Goal: Navigation & Orientation: Find specific page/section

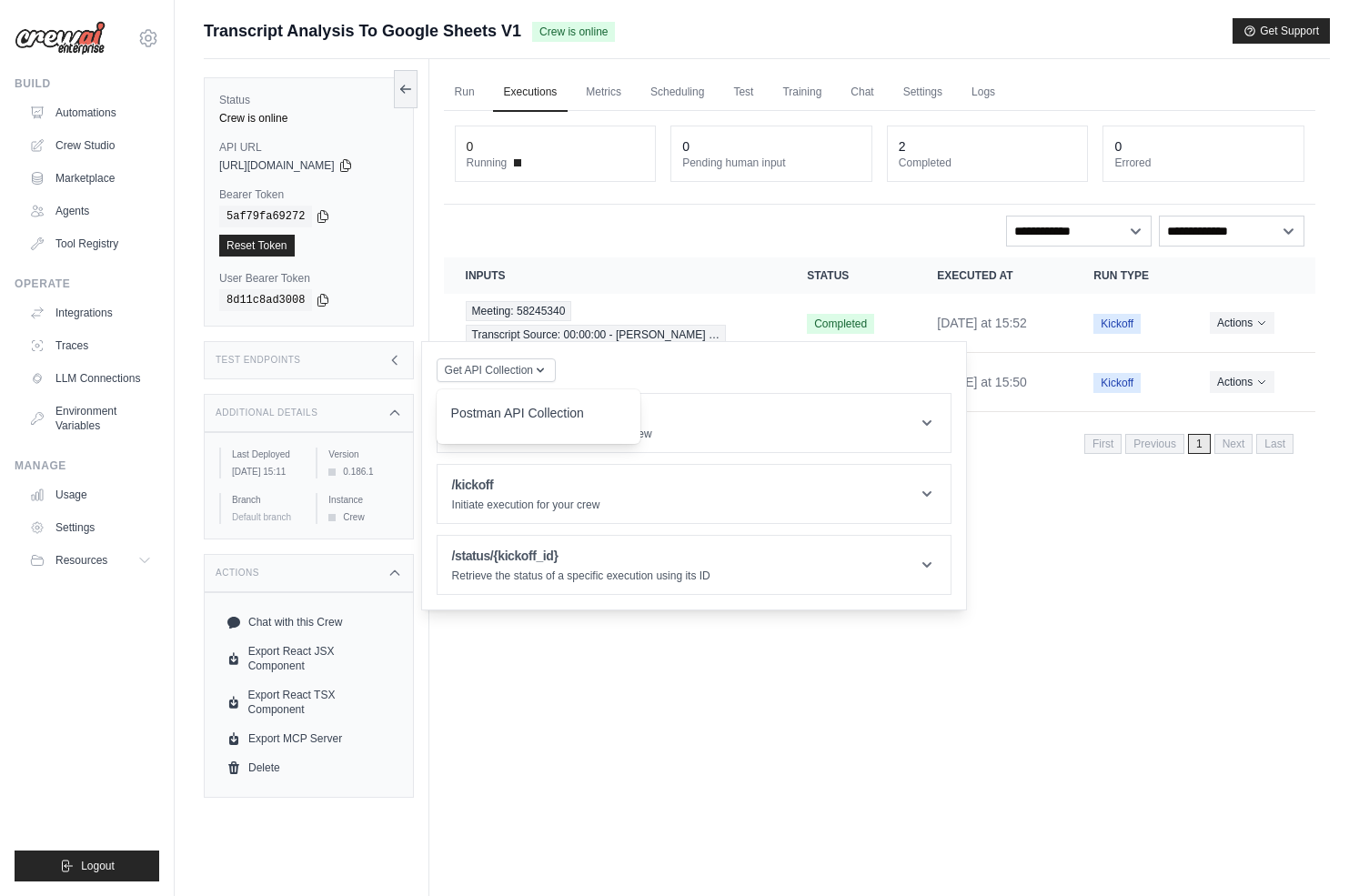
click at [291, 162] on span "[URL][DOMAIN_NAME]" at bounding box center [277, 165] width 115 height 15
drag, startPoint x: 255, startPoint y: 165, endPoint x: 337, endPoint y: 164, distance: 82.0
click at [335, 164] on span "[URL][DOMAIN_NAME]" at bounding box center [277, 165] width 115 height 15
click at [330, 166] on span "[URL][DOMAIN_NAME]" at bounding box center [277, 165] width 115 height 15
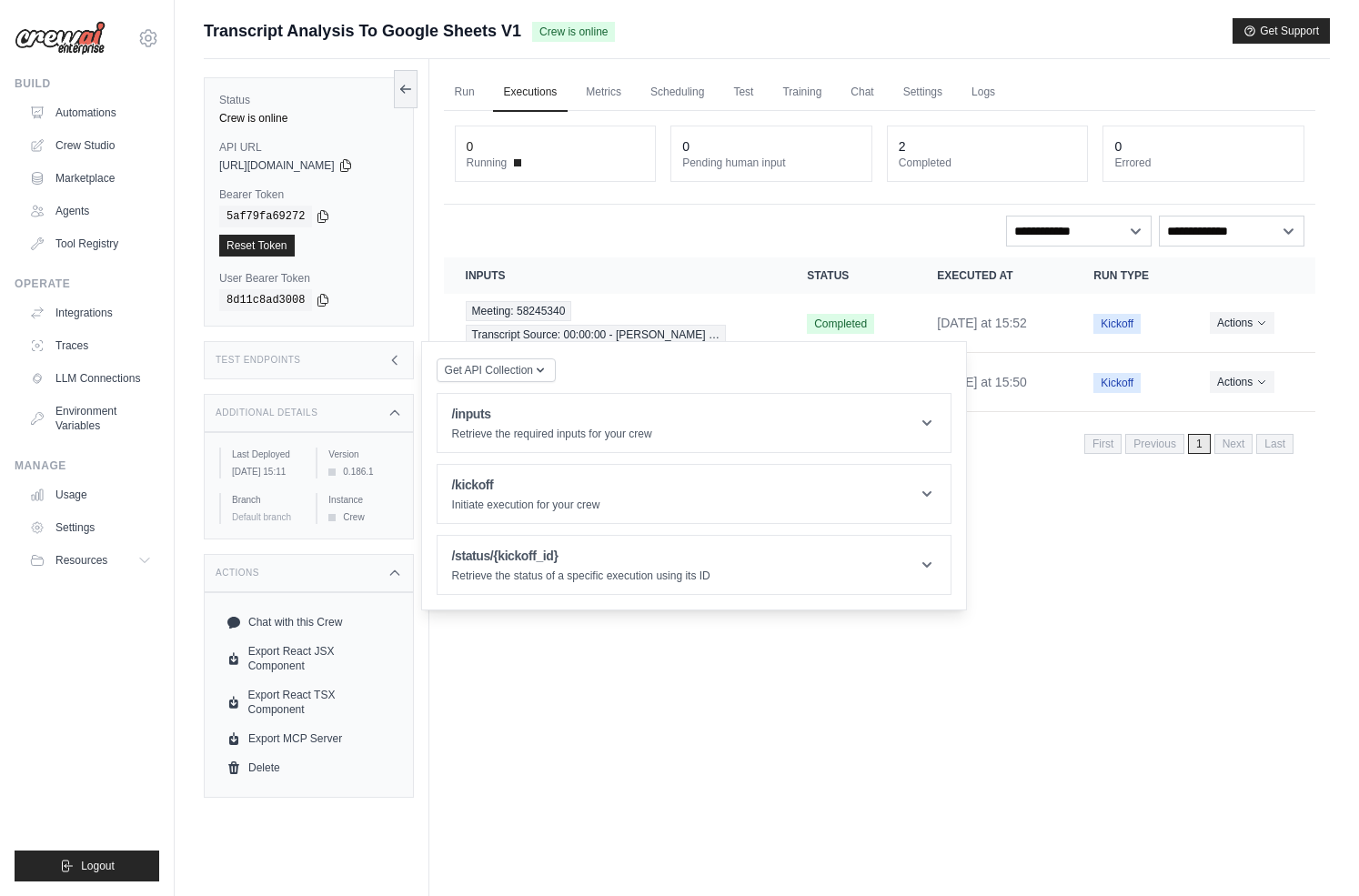
click at [277, 165] on span "https://transcript-analysis-to-google-sheets-v1-adc-99791603.crewai.com" at bounding box center [277, 165] width 115 height 15
click at [335, 165] on span "https://transcript-analysis-to-google-sheets-v1-adc-99791603.crewai.com" at bounding box center [277, 165] width 115 height 15
click at [335, 170] on span "https://transcript-analysis-to-google-sheets-v1-adc-99791603.crewai.com" at bounding box center [277, 165] width 115 height 15
click at [112, 386] on link "LLM Connections" at bounding box center [93, 378] width 137 height 29
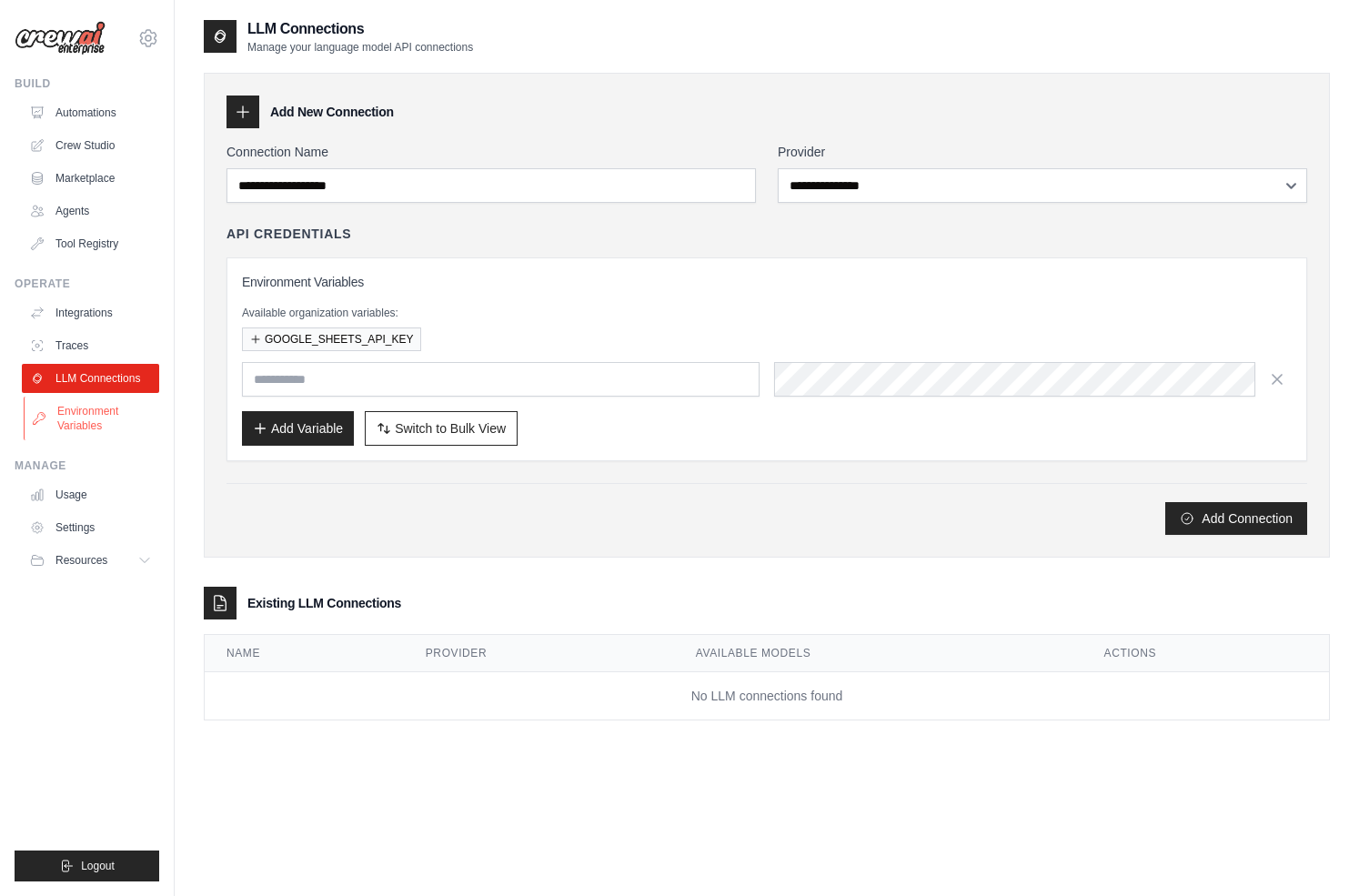
click at [97, 414] on link "Environment Variables" at bounding box center [93, 419] width 137 height 44
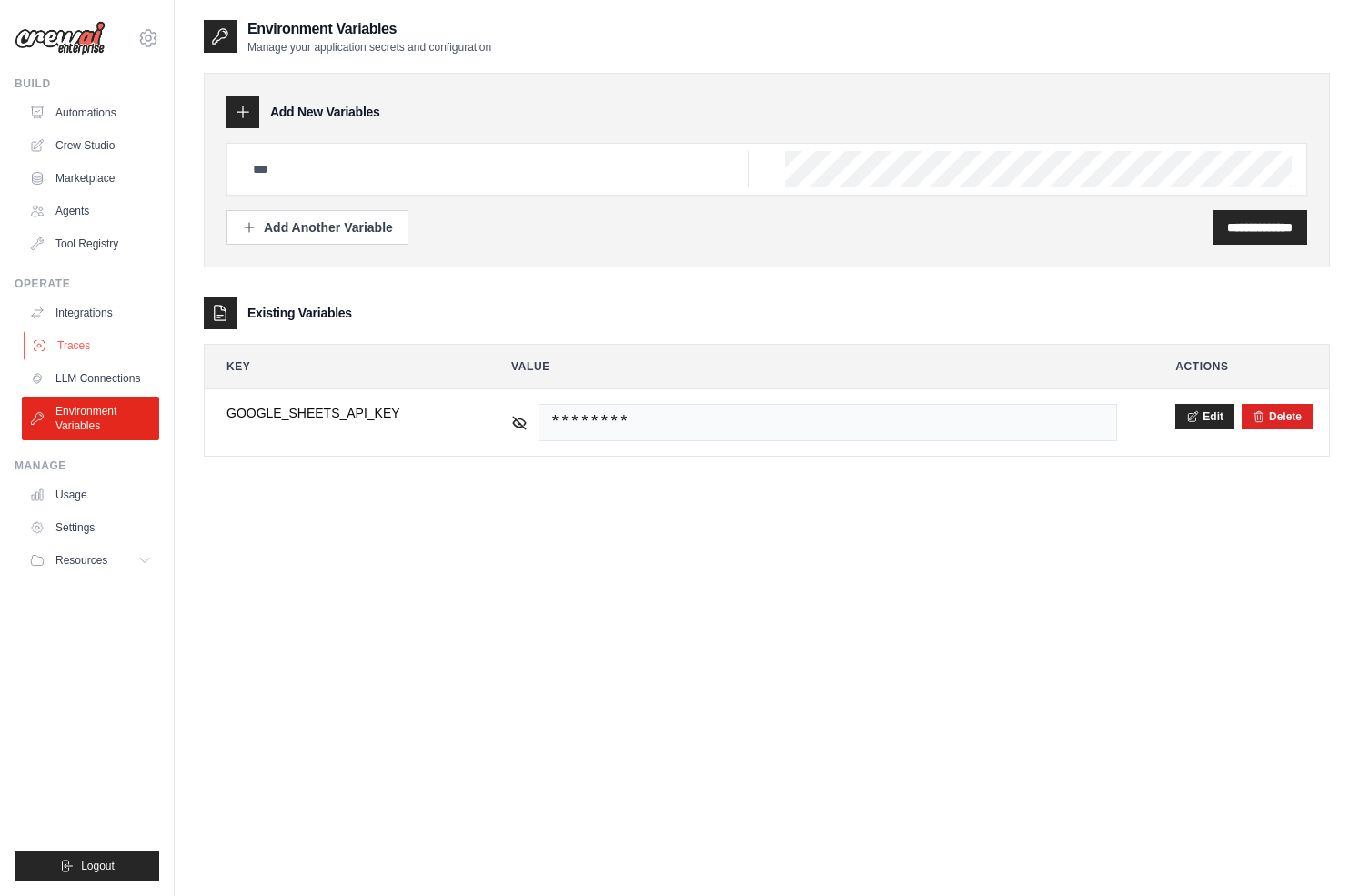
click at [77, 355] on link "Traces" at bounding box center [93, 345] width 137 height 29
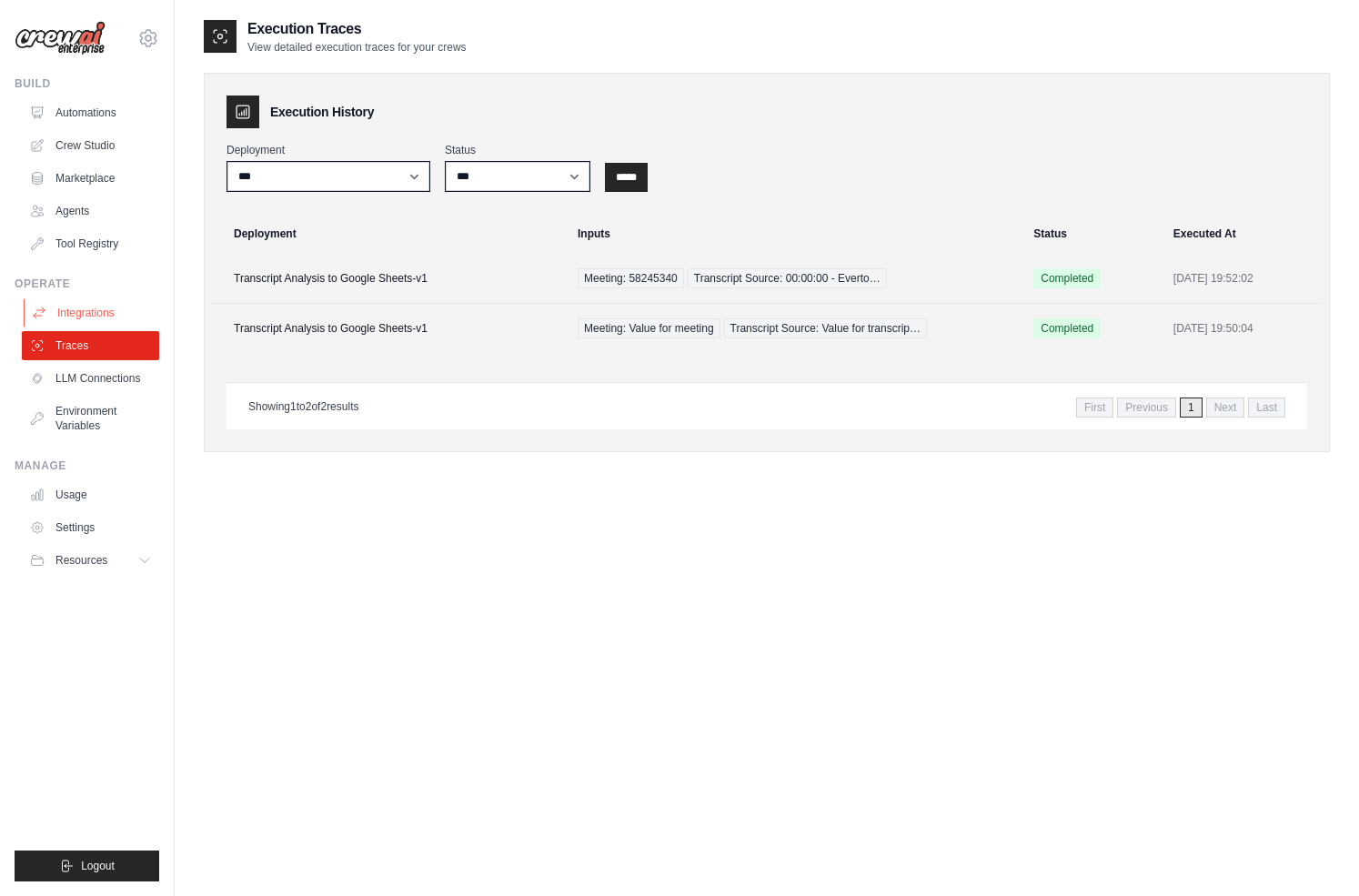
click at [82, 314] on link "Integrations" at bounding box center [93, 312] width 137 height 29
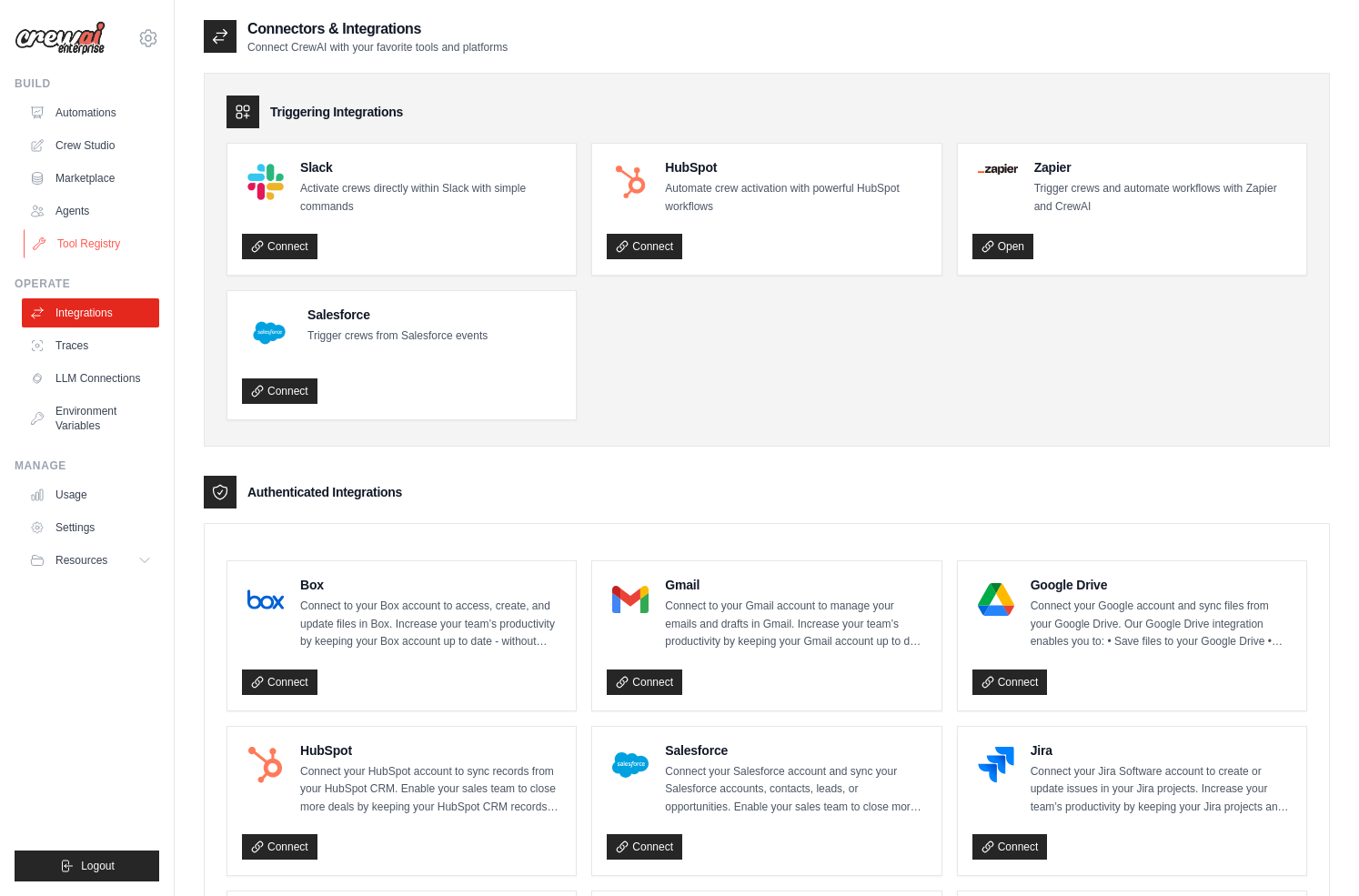
click at [76, 243] on link "Tool Registry" at bounding box center [93, 243] width 137 height 29
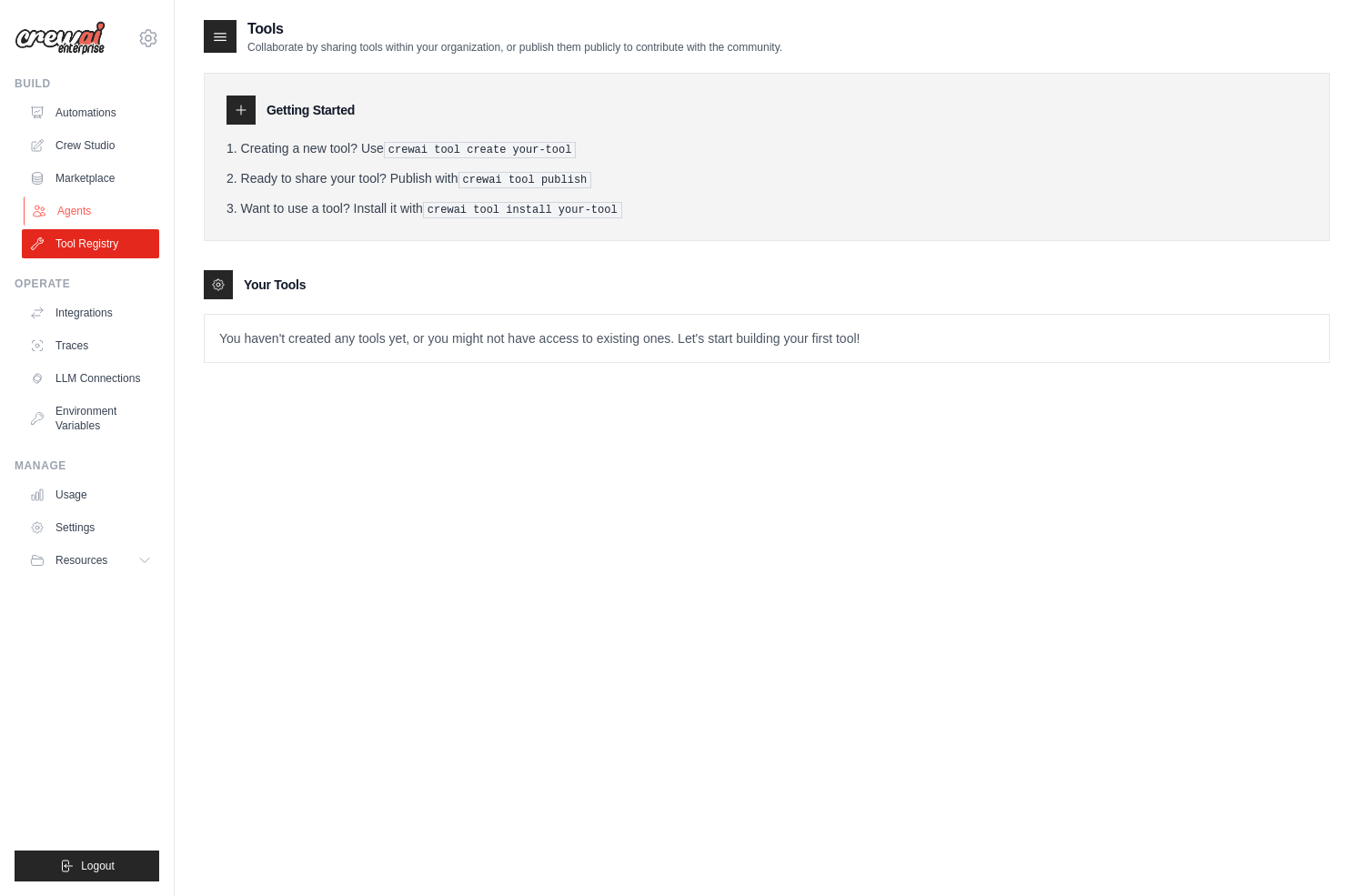
click at [75, 210] on link "Agents" at bounding box center [93, 211] width 137 height 29
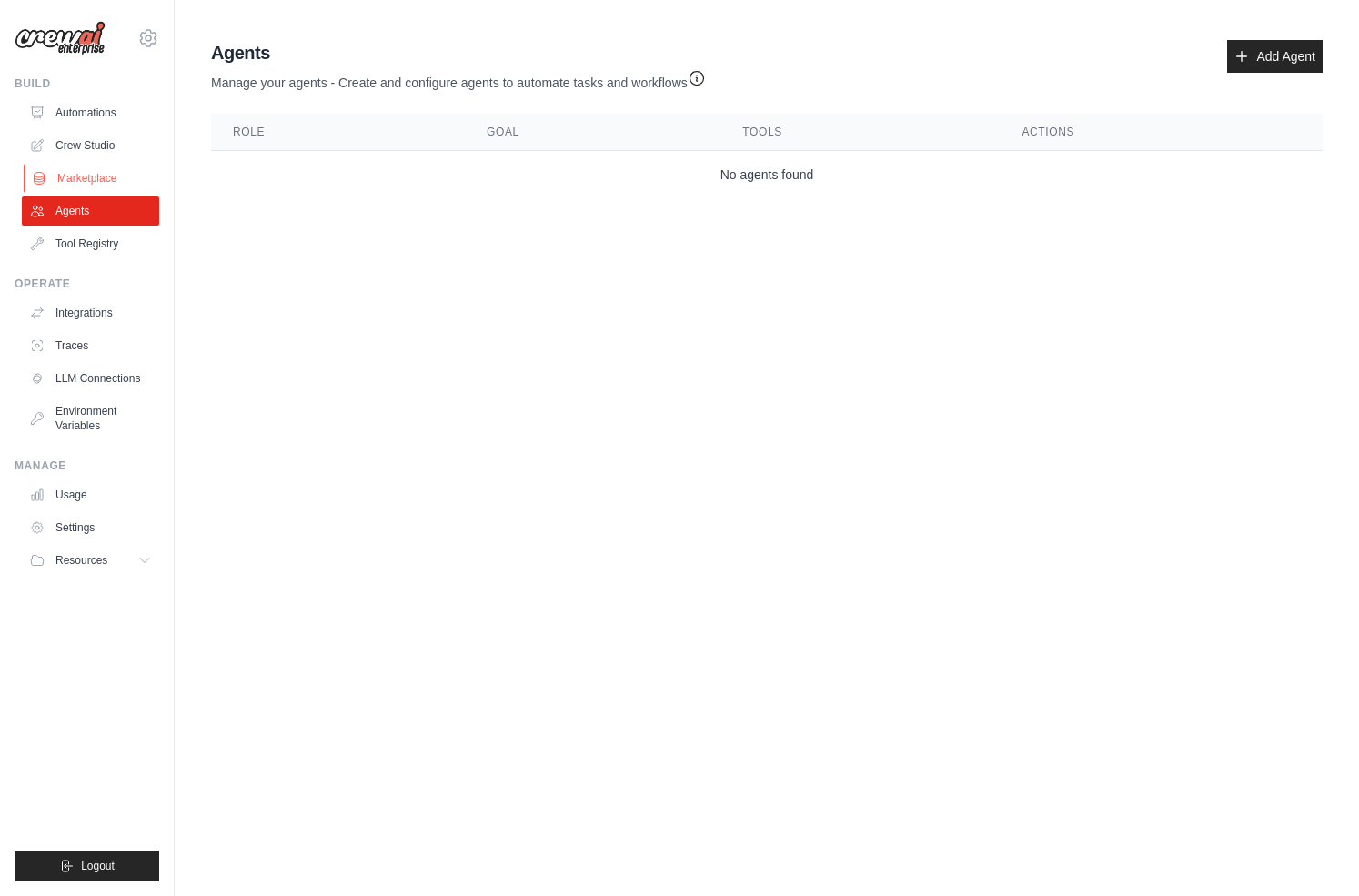
click at [83, 177] on link "Marketplace" at bounding box center [93, 178] width 137 height 29
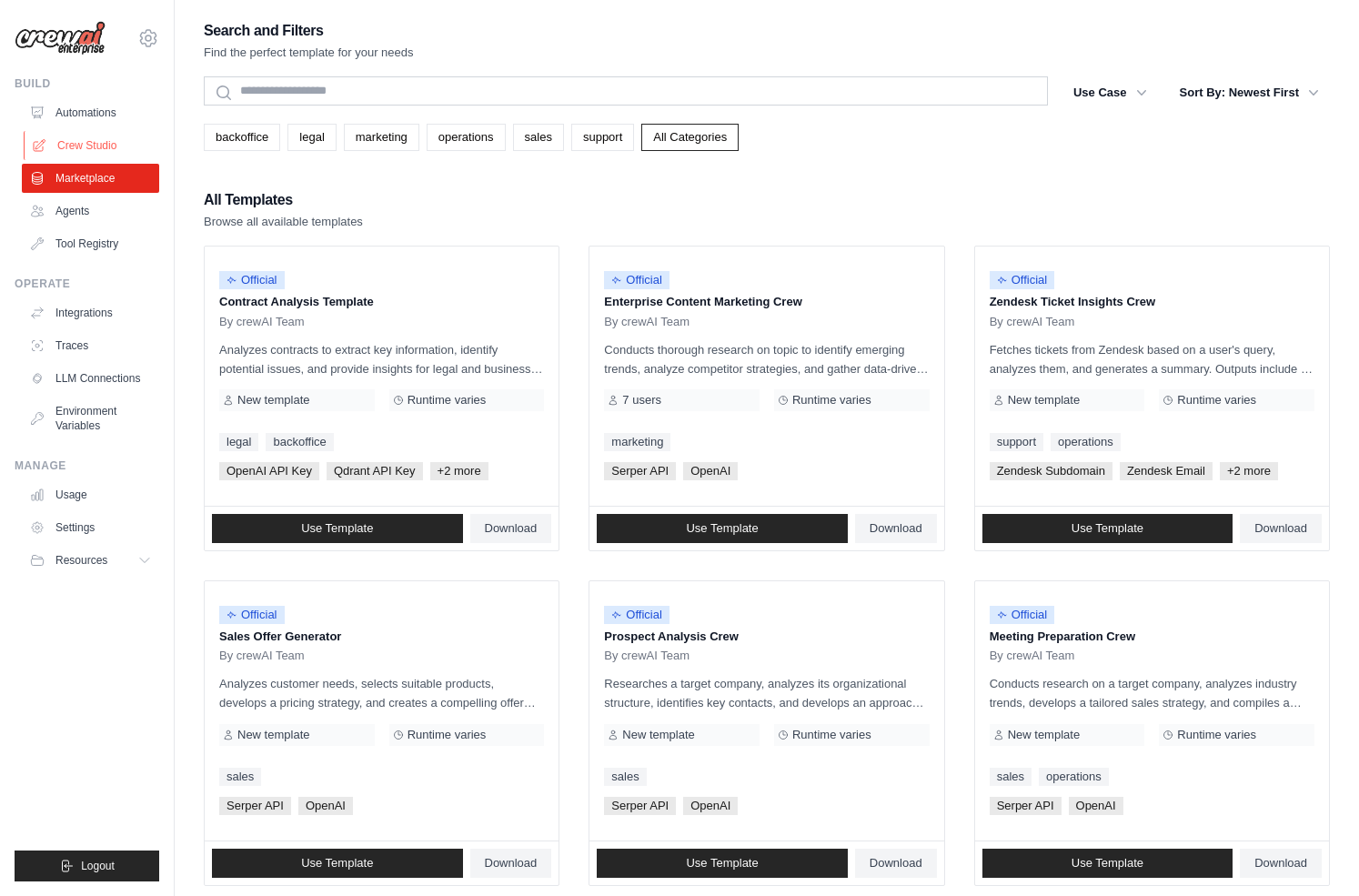
click at [86, 148] on link "Crew Studio" at bounding box center [93, 145] width 137 height 29
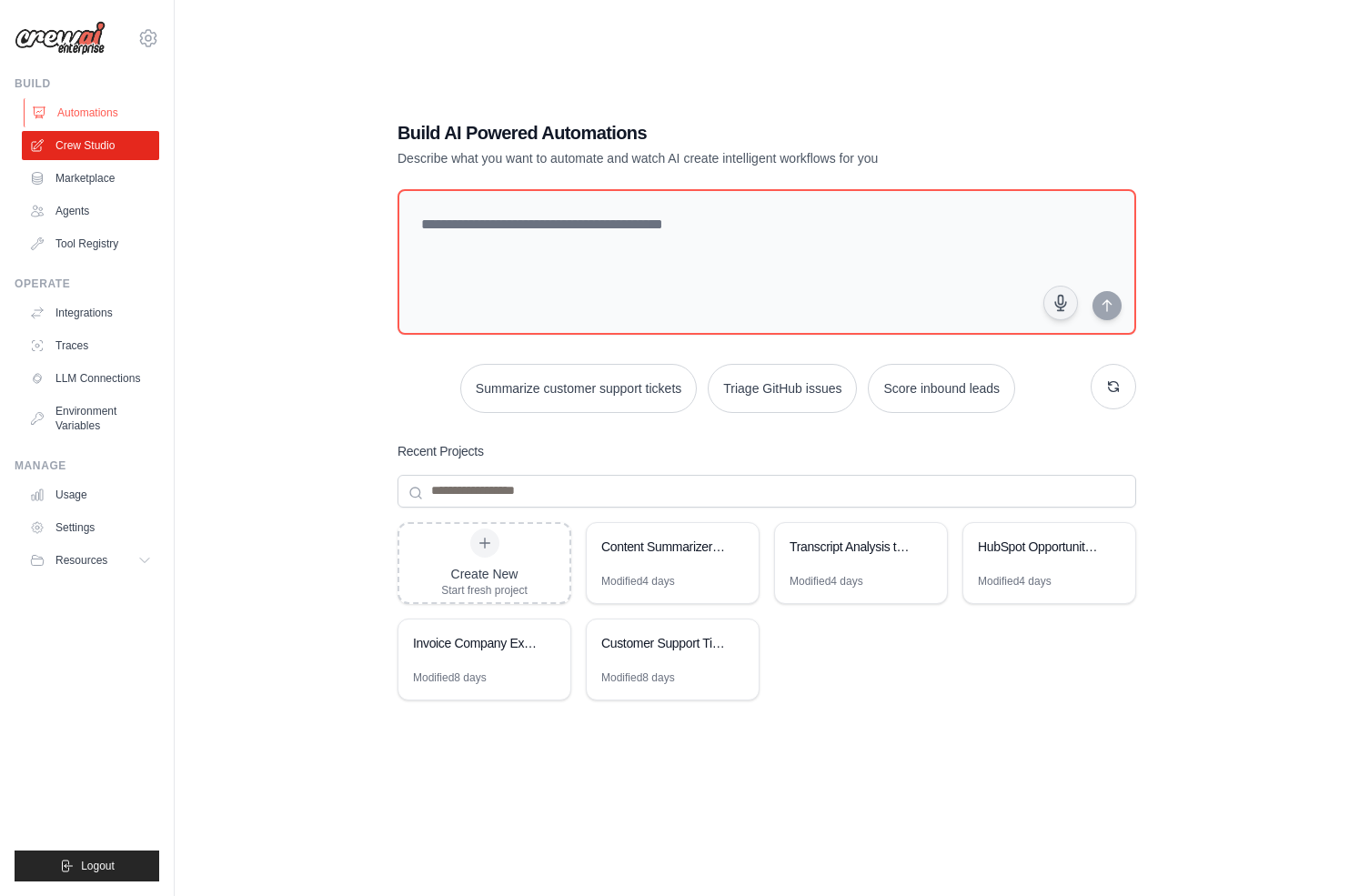
click at [85, 111] on link "Automations" at bounding box center [93, 112] width 137 height 29
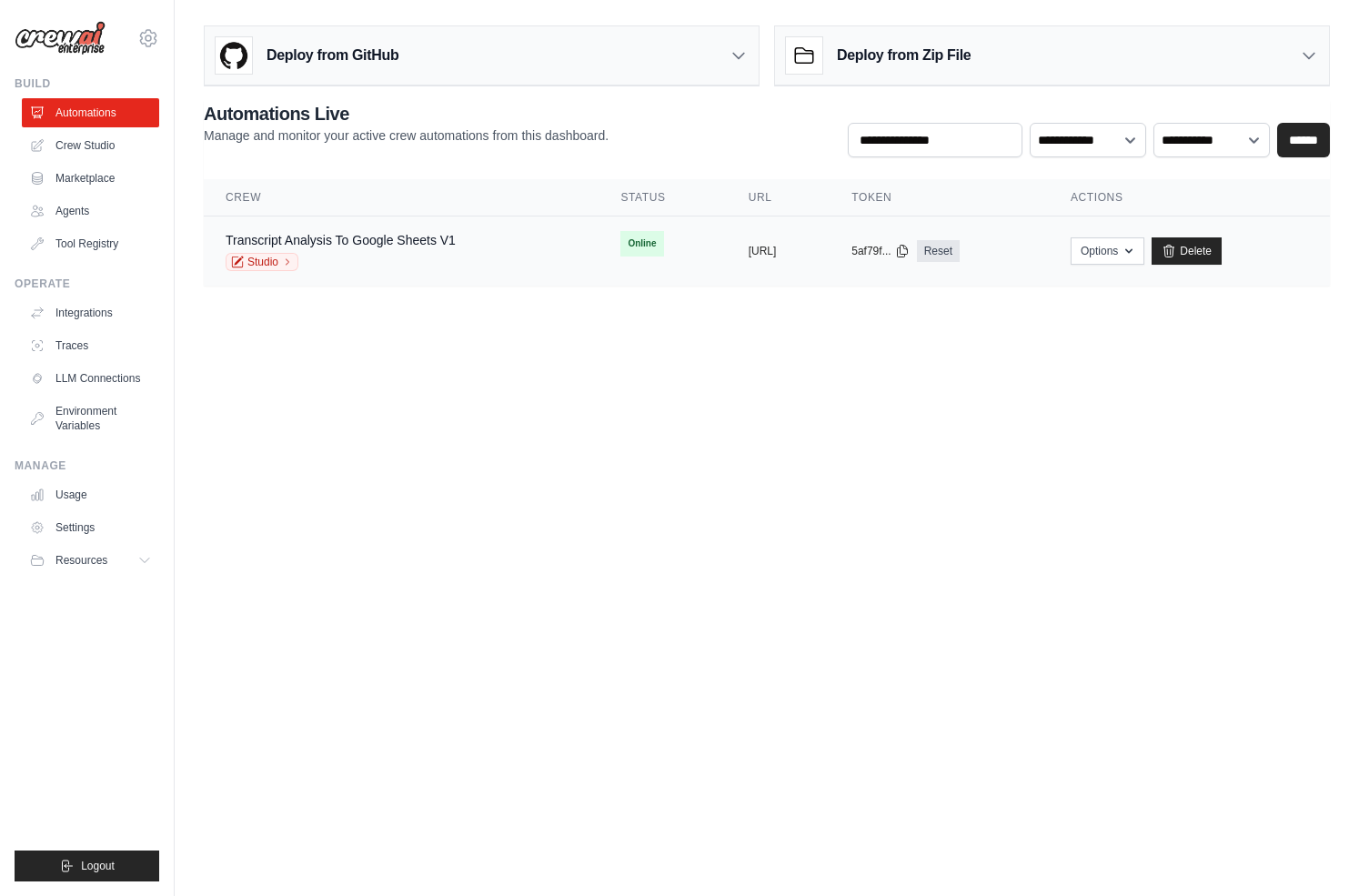
click at [776, 259] on td "copied https://transcript-analysis-to-goog" at bounding box center [779, 252] width 103 height 70
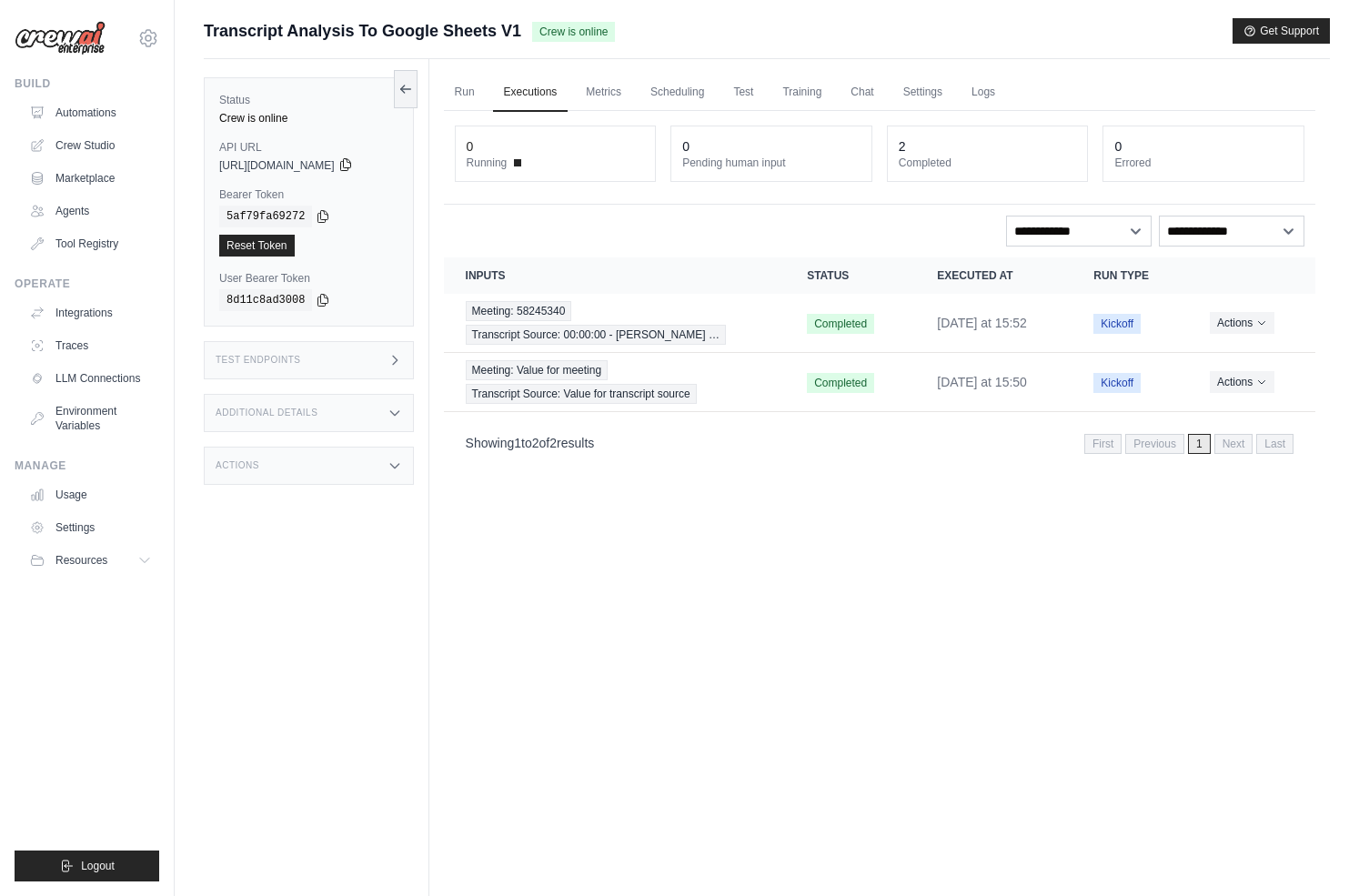
click at [350, 167] on icon at bounding box center [345, 165] width 10 height 12
click at [351, 454] on div "Actions" at bounding box center [308, 465] width 210 height 38
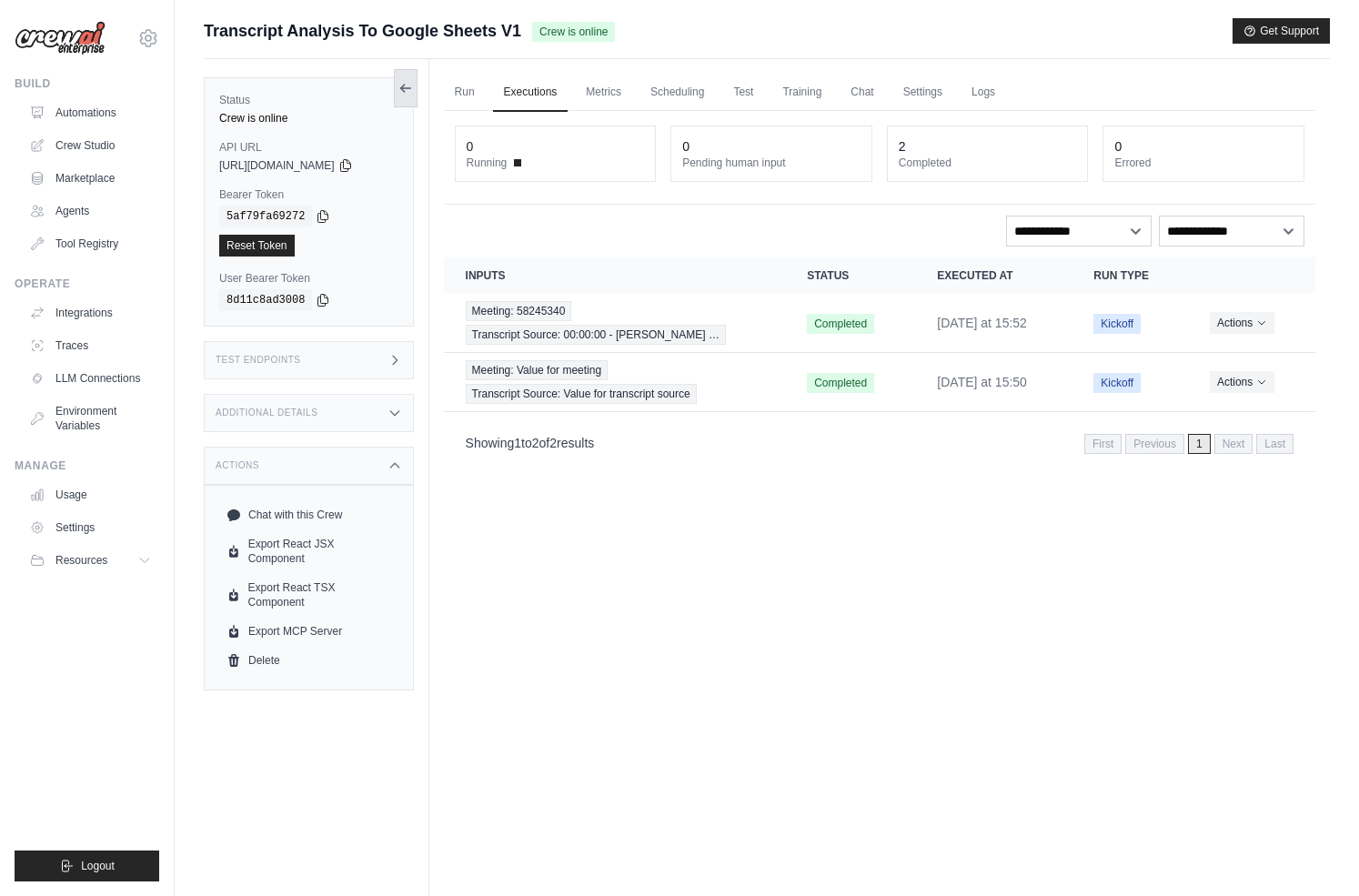
click at [410, 93] on icon at bounding box center [406, 88] width 15 height 15
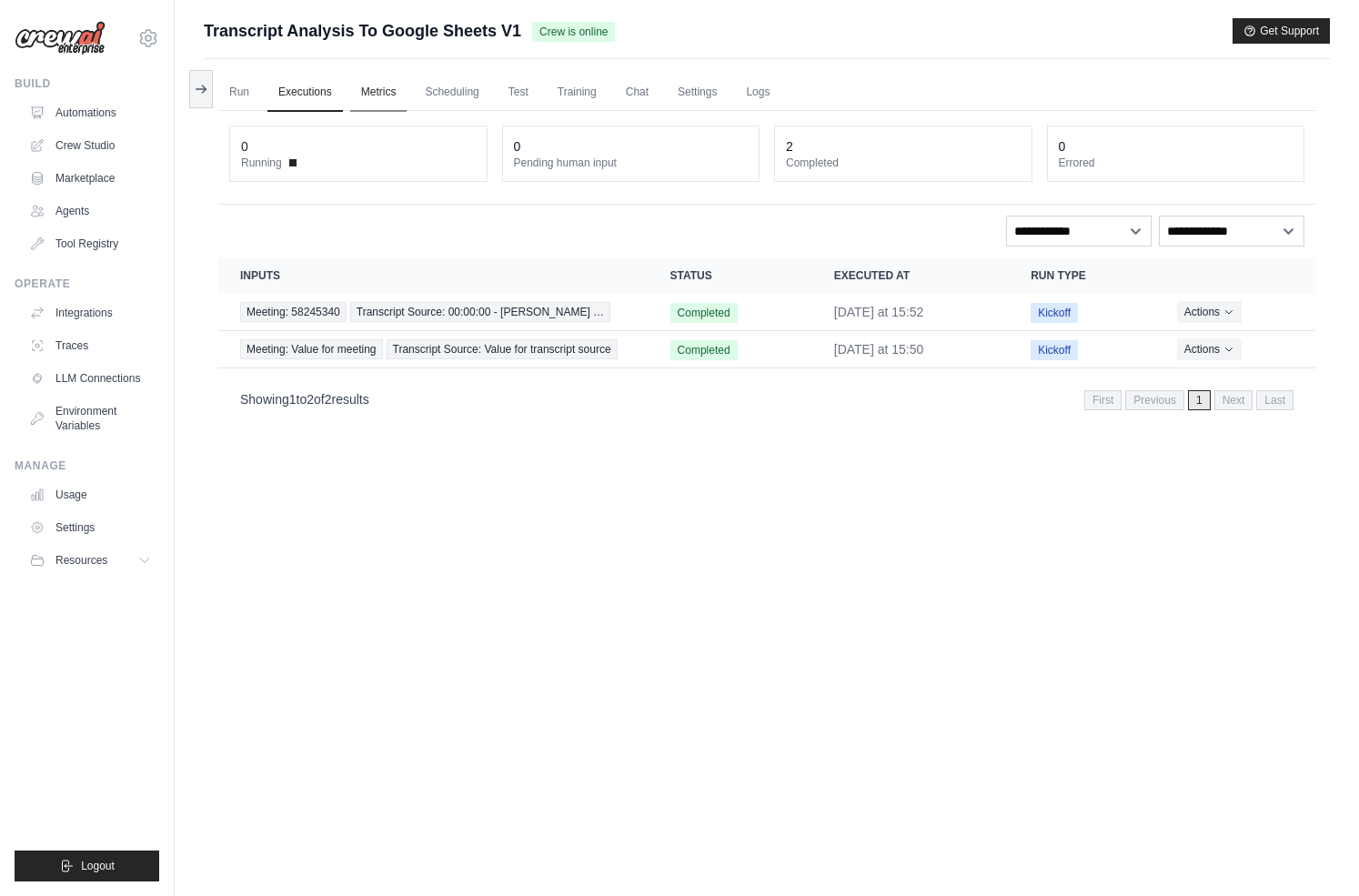
click at [373, 92] on link "Metrics" at bounding box center [379, 92] width 58 height 38
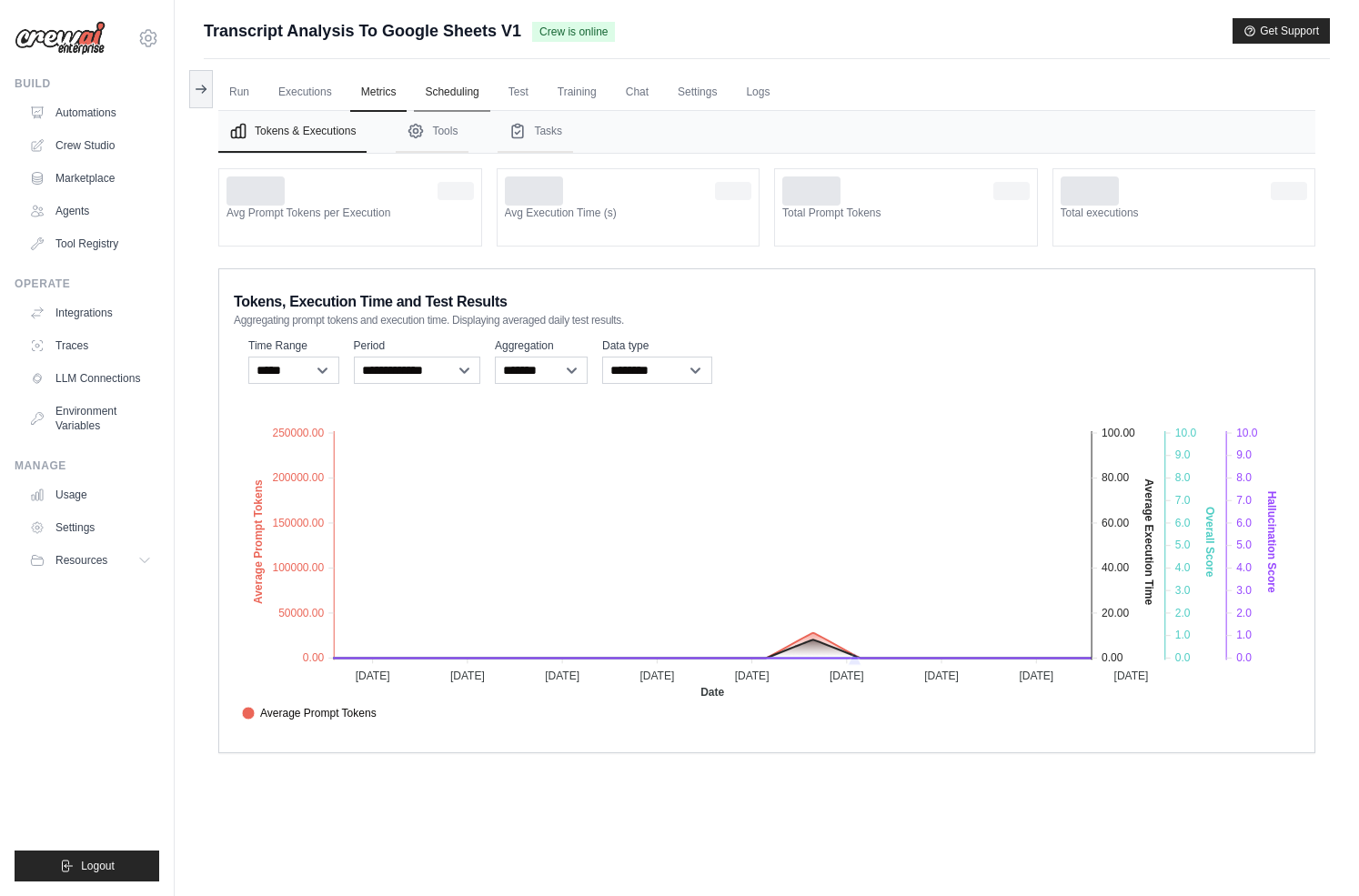
click at [451, 96] on link "Scheduling" at bounding box center [452, 92] width 76 height 38
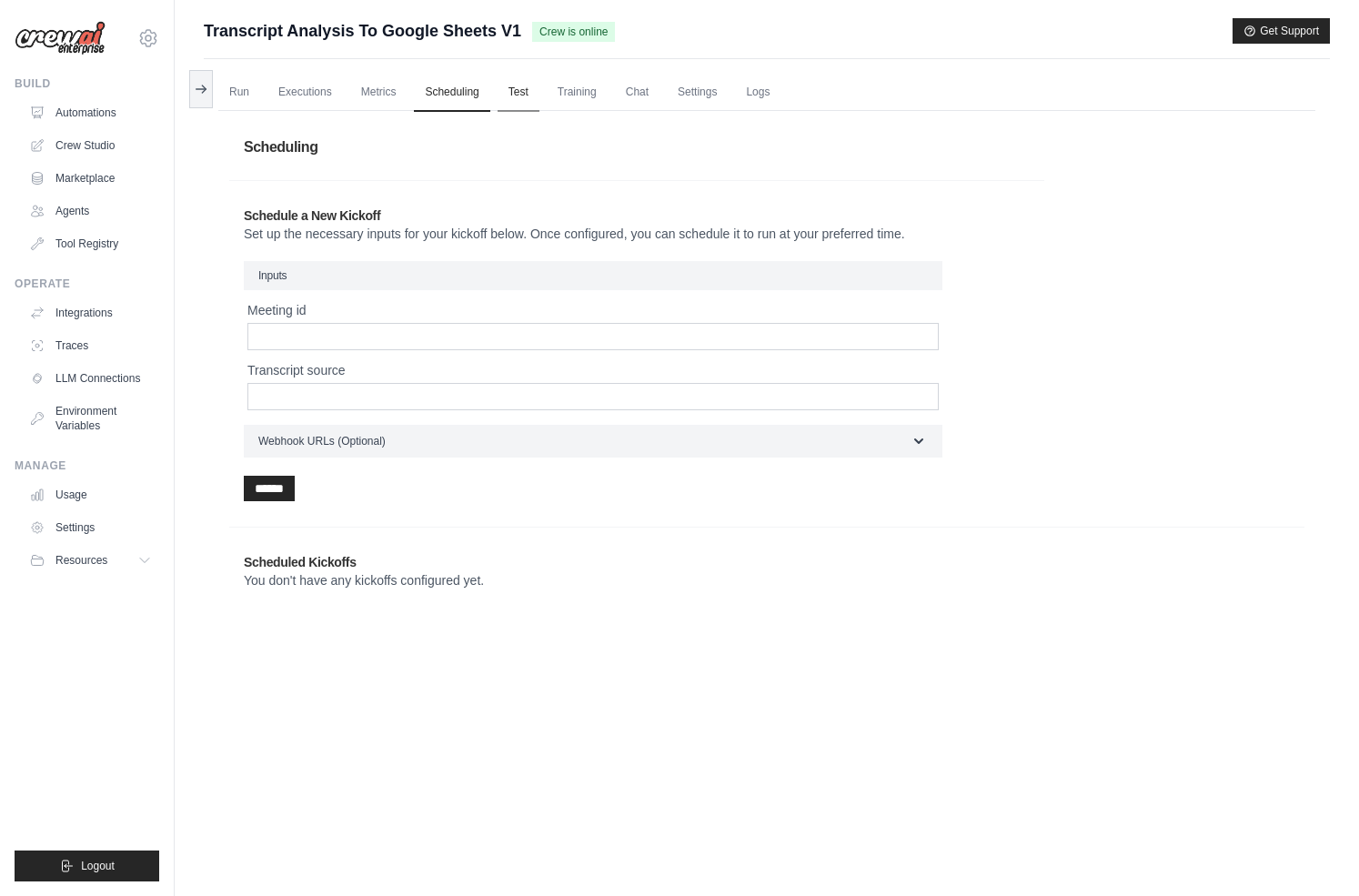
click at [525, 90] on link "Test" at bounding box center [518, 92] width 42 height 38
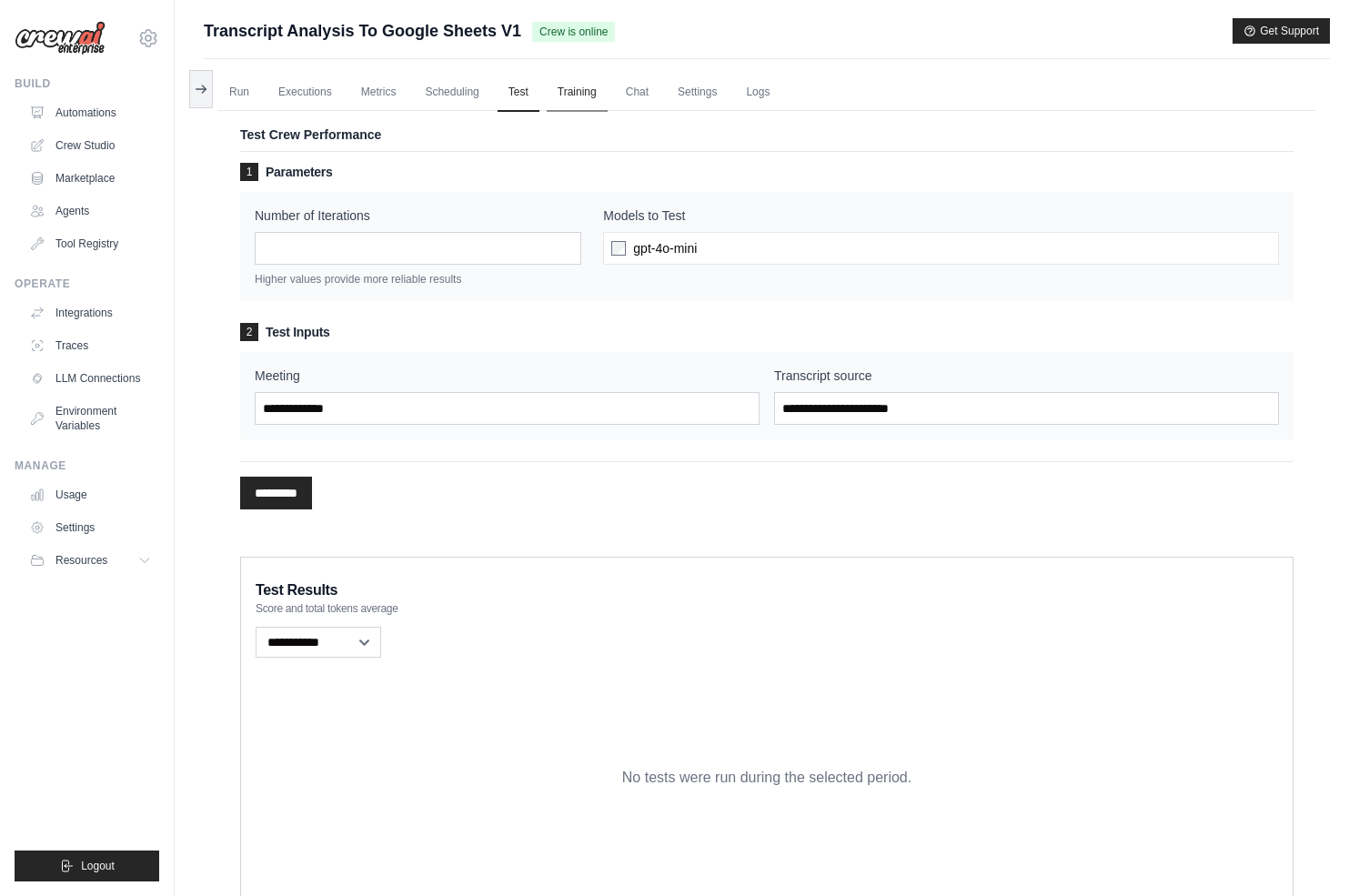
click at [580, 90] on link "Training" at bounding box center [577, 92] width 61 height 38
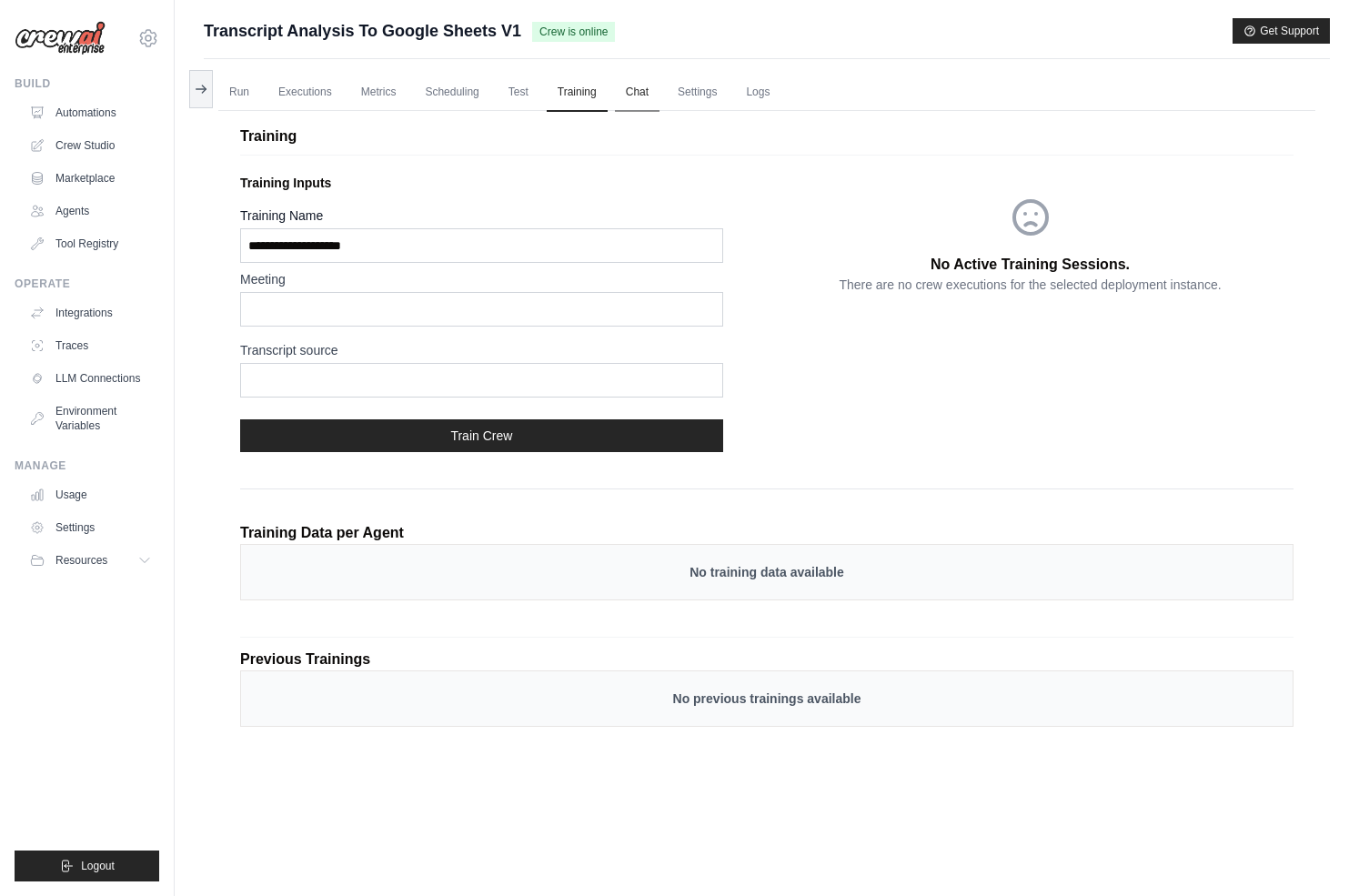
click at [650, 93] on link "Chat" at bounding box center [637, 92] width 45 height 38
click at [762, 98] on link "Logs" at bounding box center [758, 92] width 46 height 38
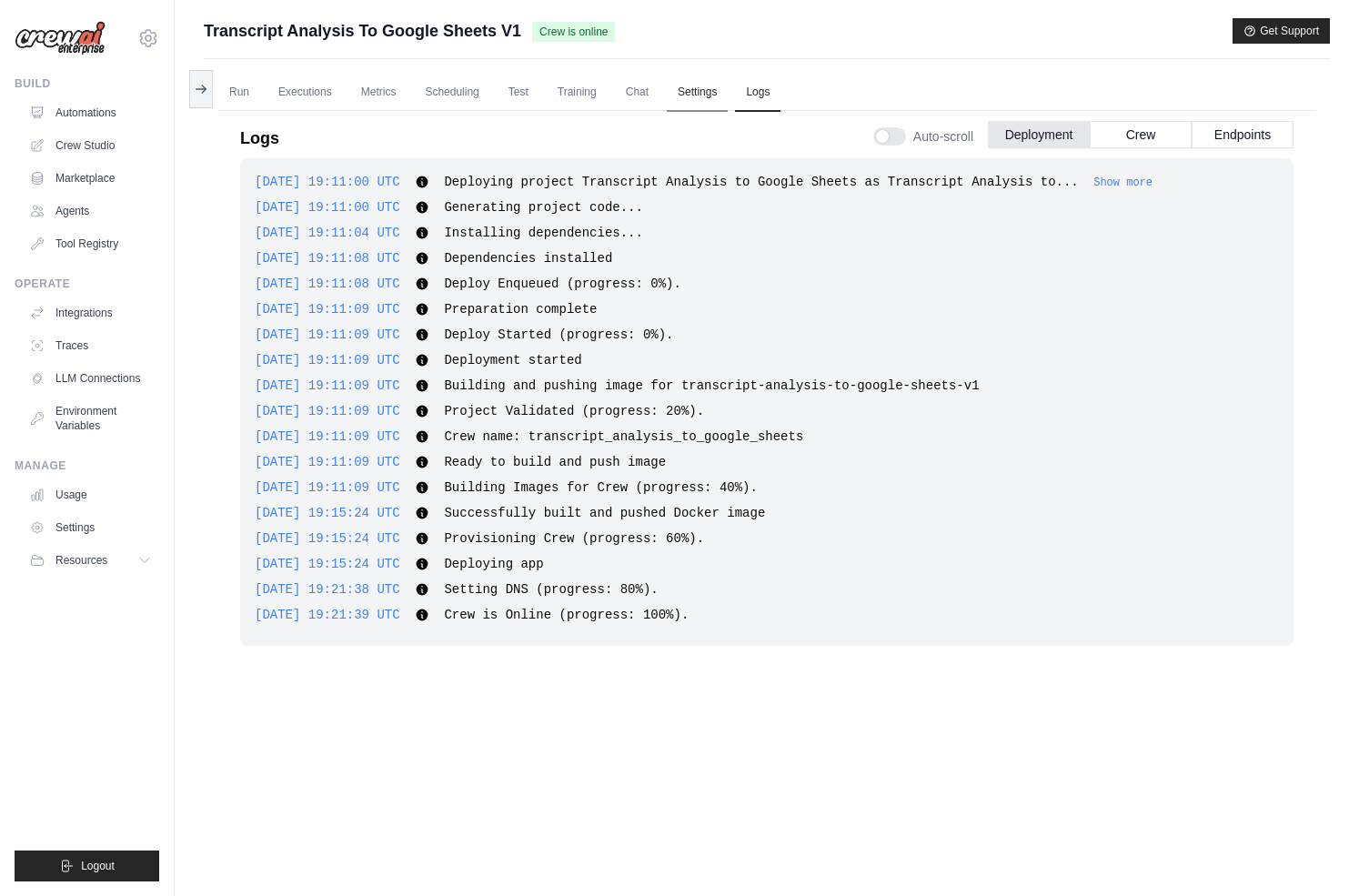
click at [680, 99] on link "Settings" at bounding box center [696, 92] width 61 height 38
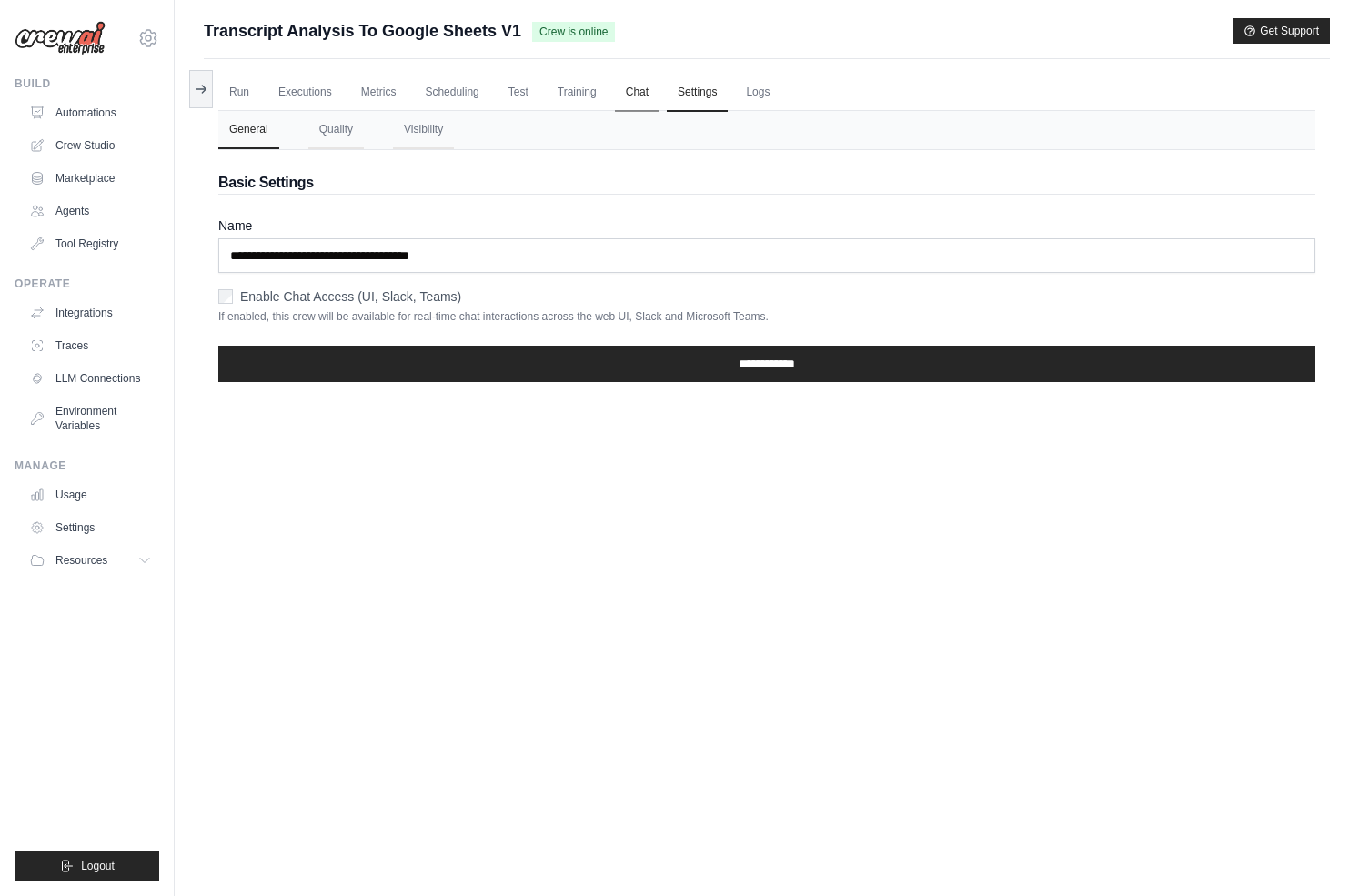
click at [622, 92] on link "Chat" at bounding box center [637, 92] width 45 height 38
click at [96, 106] on link "Automations" at bounding box center [93, 112] width 137 height 29
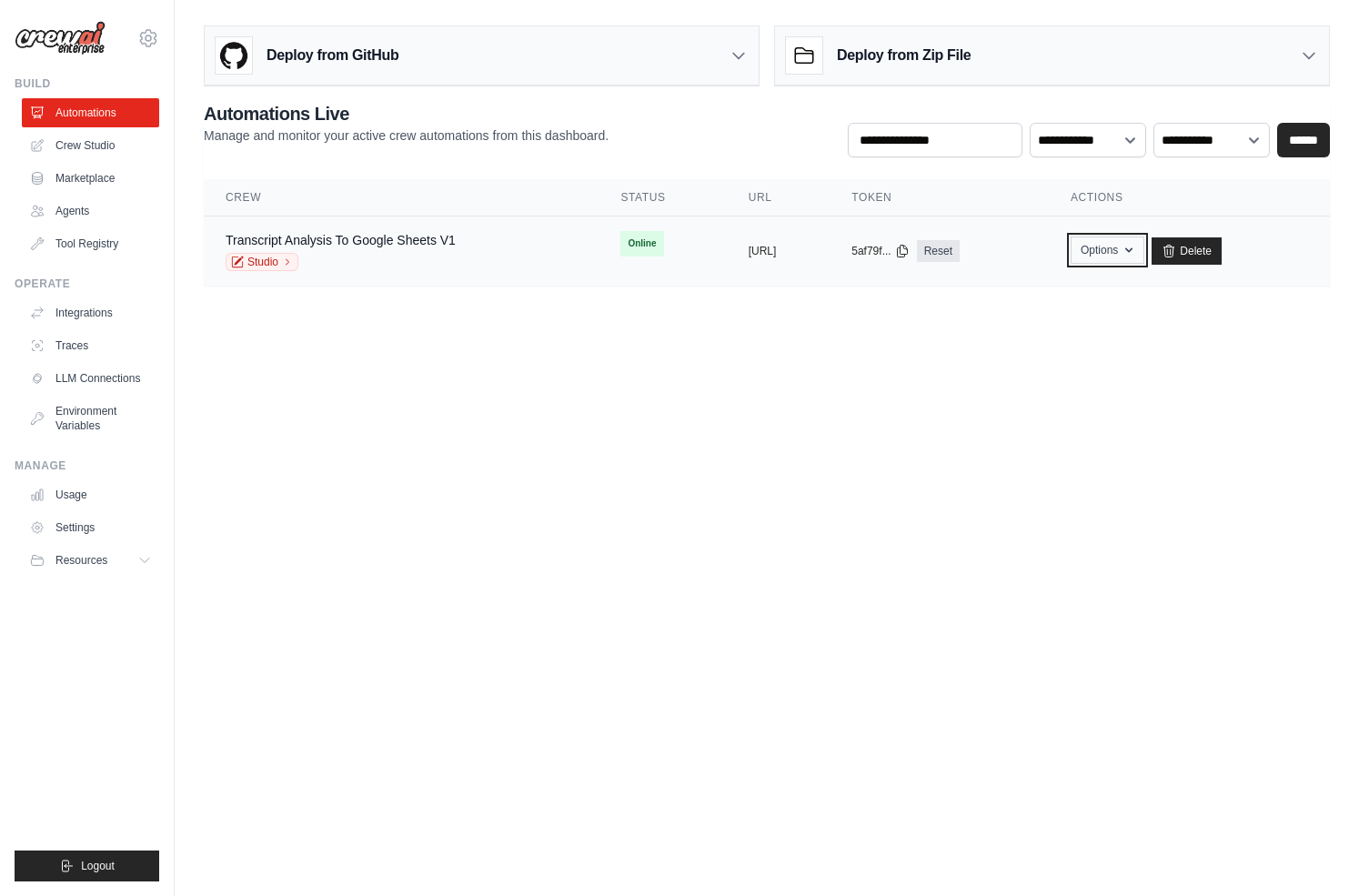
click at [1136, 254] on icon "button" at bounding box center [1129, 250] width 15 height 15
click at [1222, 254] on link "Delete" at bounding box center [1187, 251] width 70 height 27
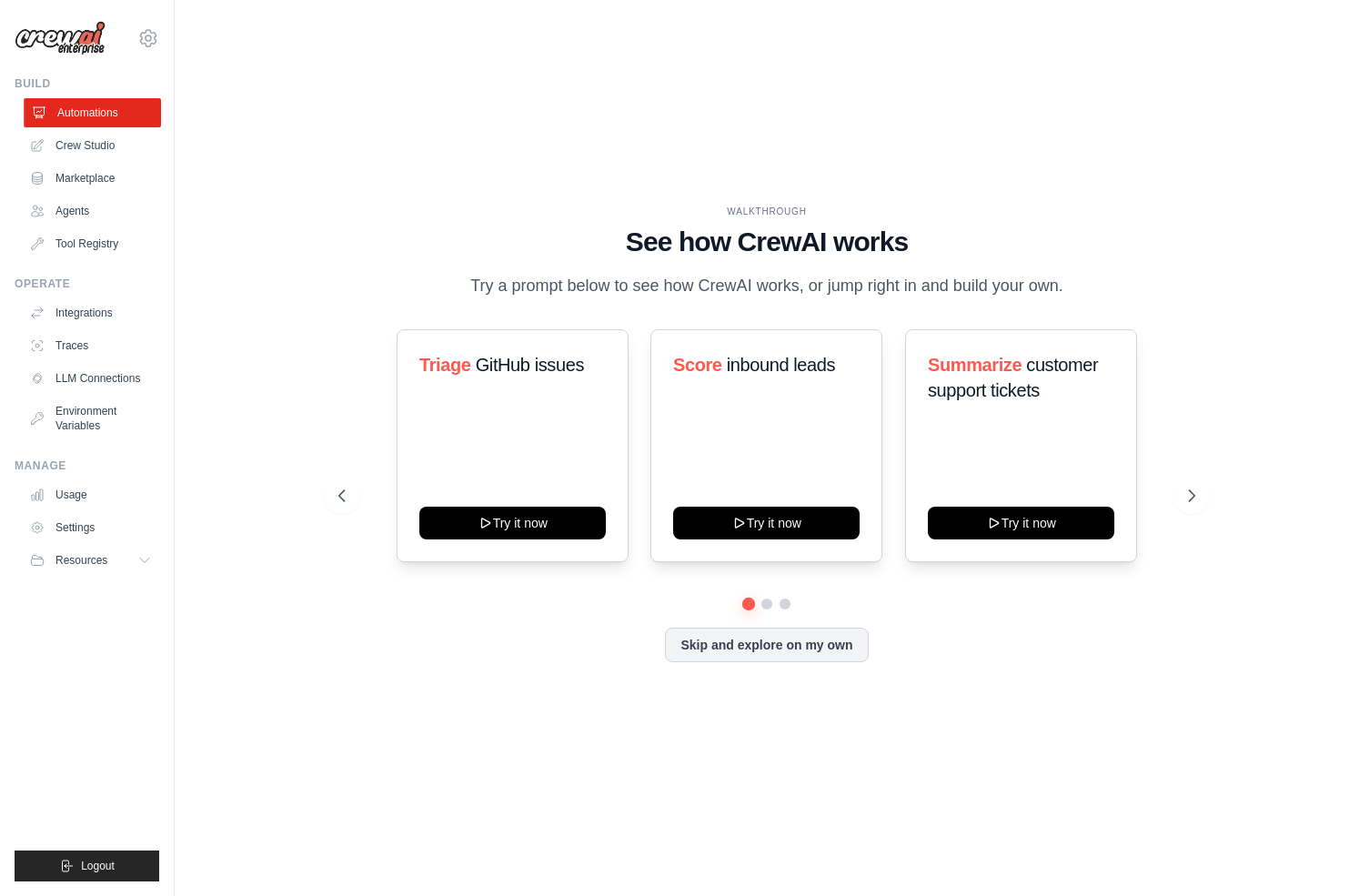
click at [103, 109] on link "Automations" at bounding box center [93, 112] width 137 height 29
click at [102, 146] on link "Crew Studio" at bounding box center [91, 145] width 137 height 29
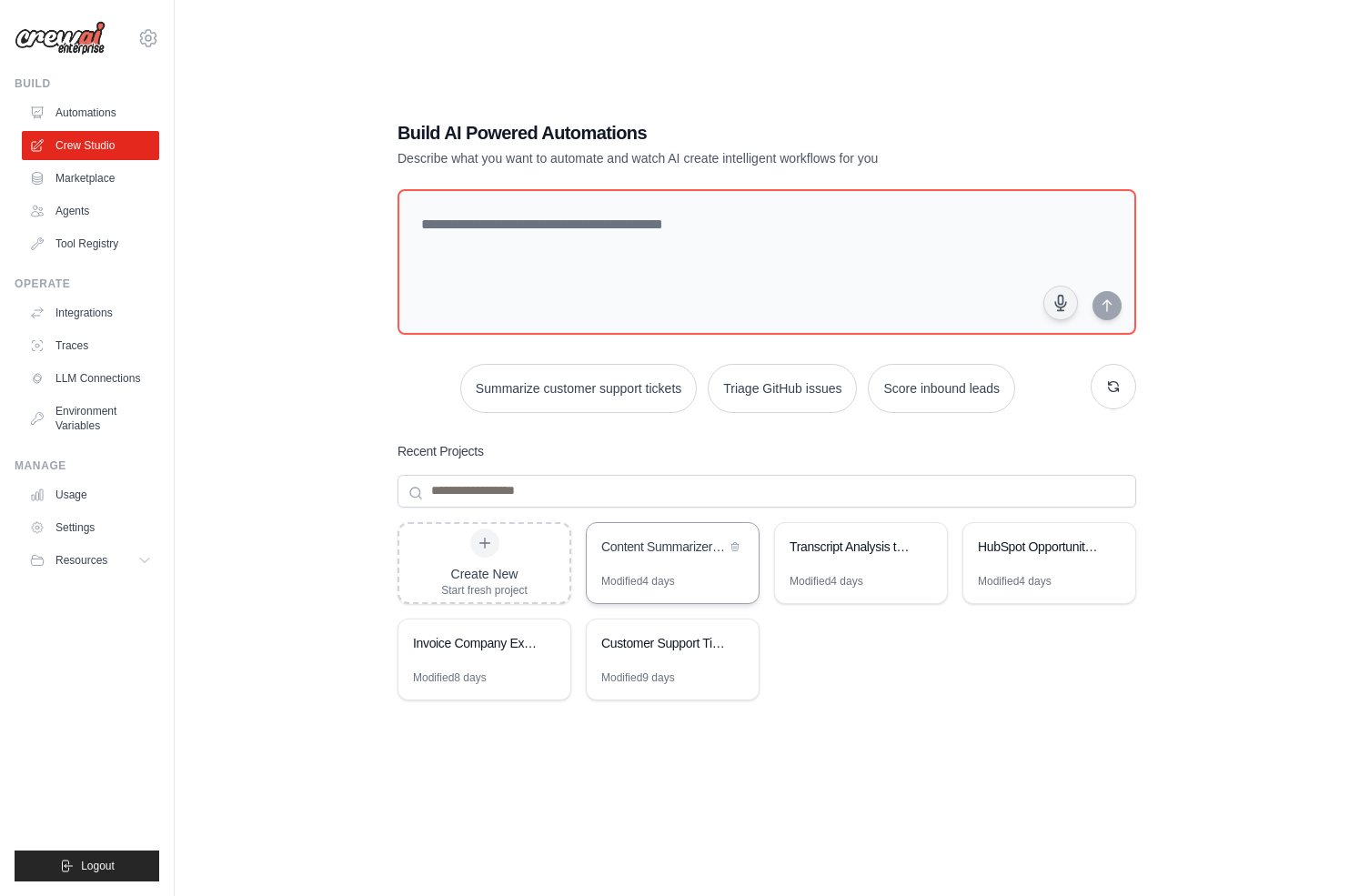
click at [699, 563] on div "Content Summarizer & Google Sheets Storage" at bounding box center [673, 548] width 172 height 51
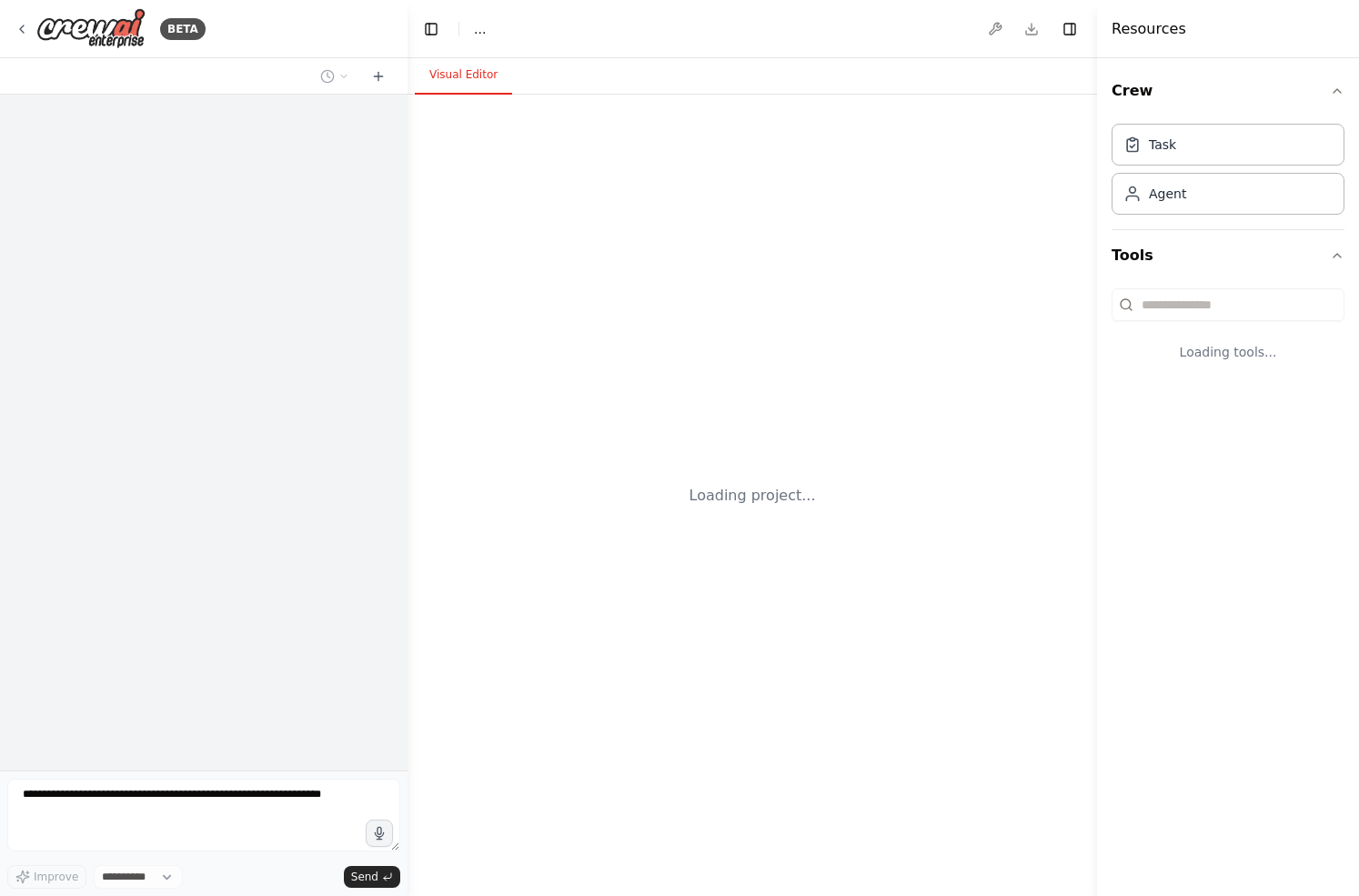
select select "****"
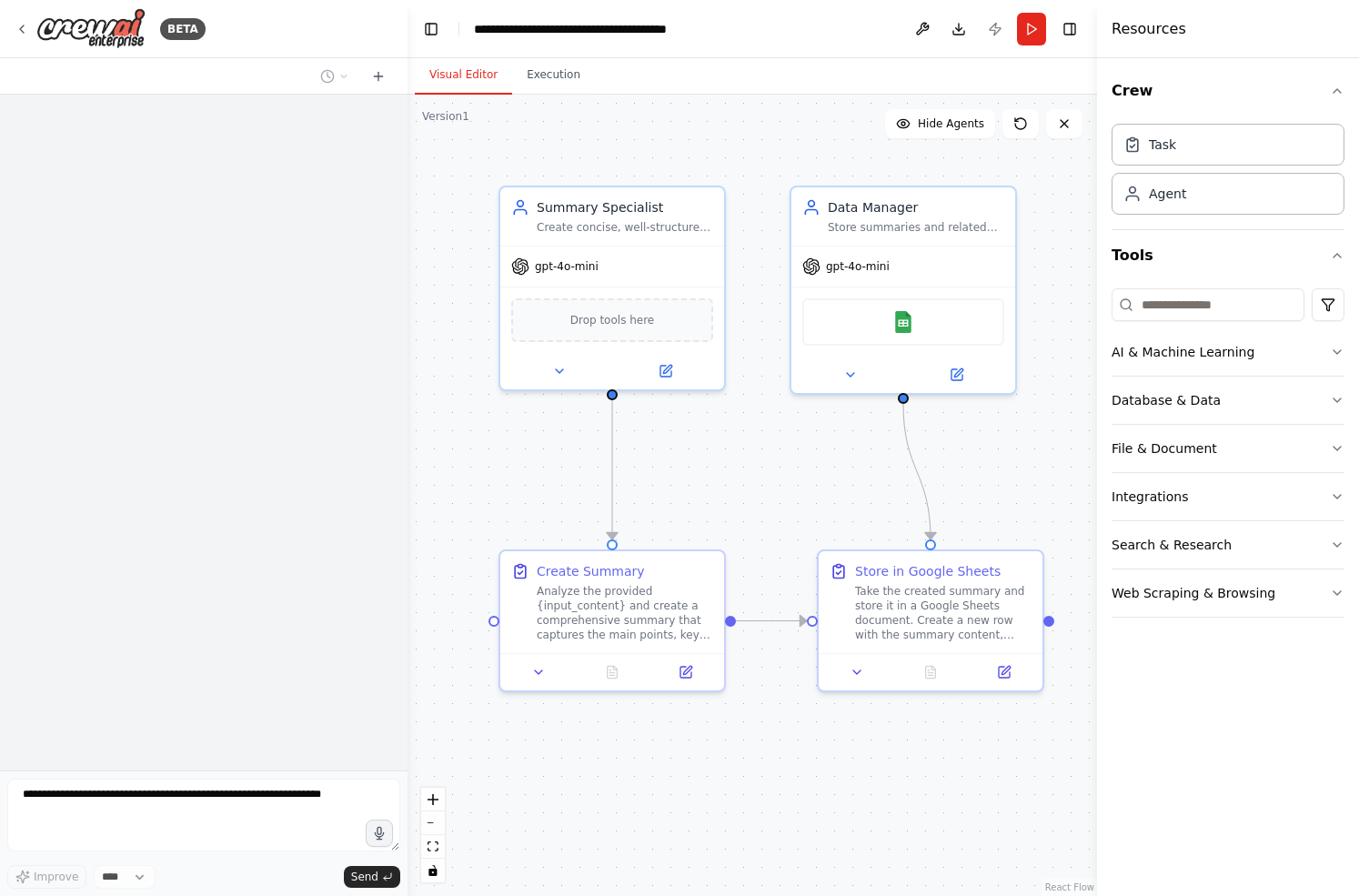
scroll to position [1028, 0]
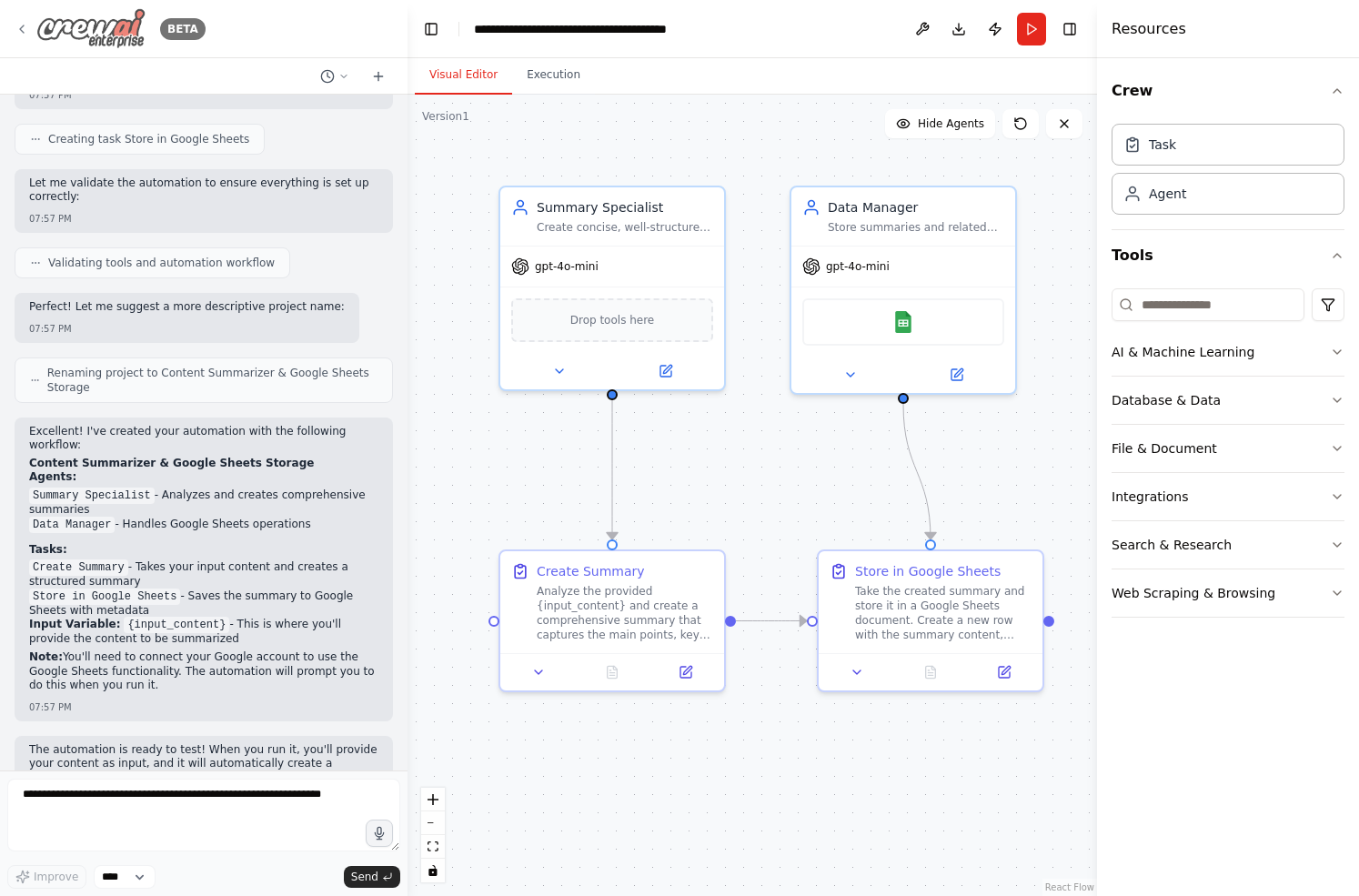
click at [20, 31] on icon at bounding box center [22, 29] width 15 height 15
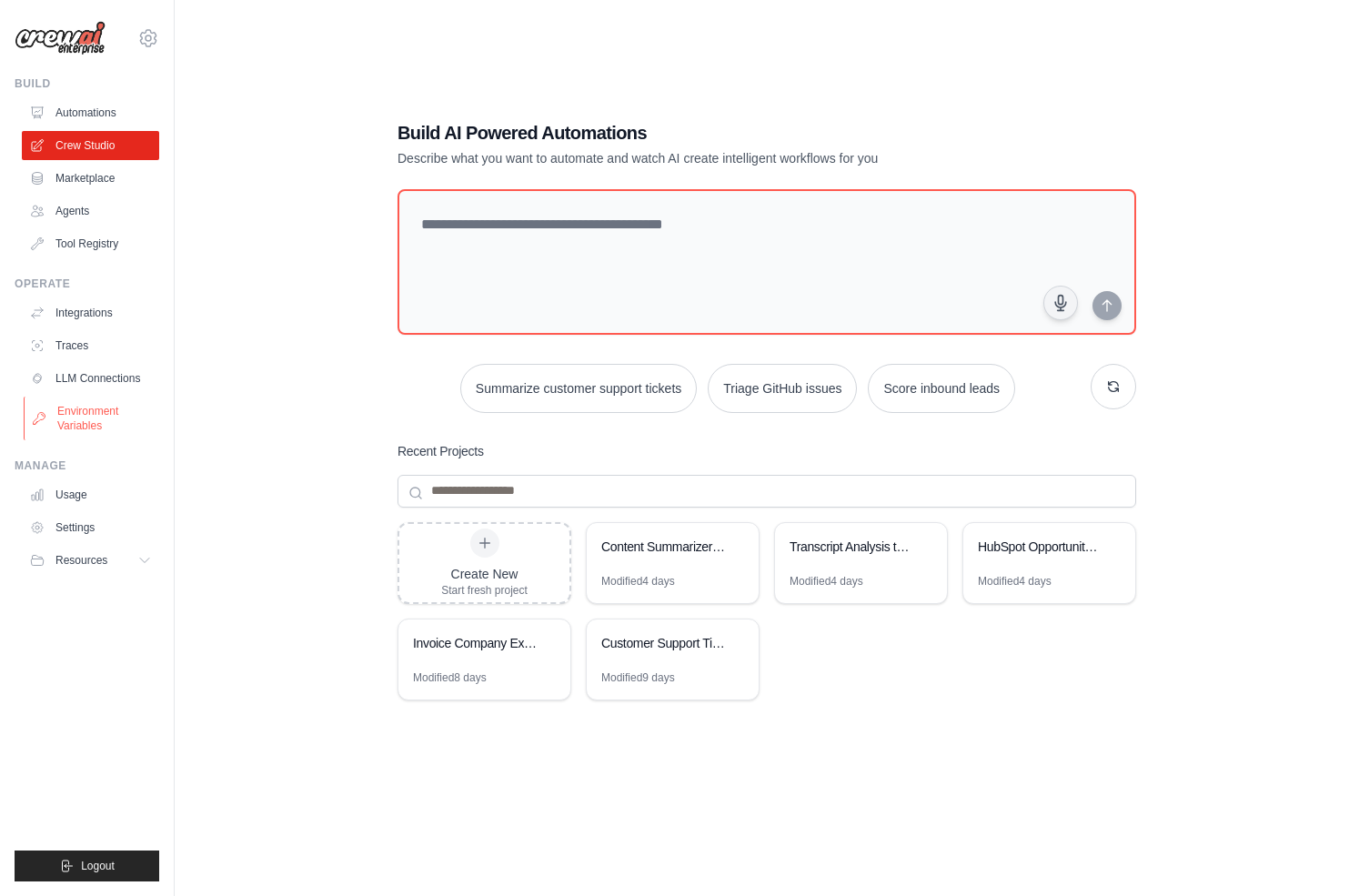
click at [92, 419] on link "Environment Variables" at bounding box center [93, 419] width 137 height 44
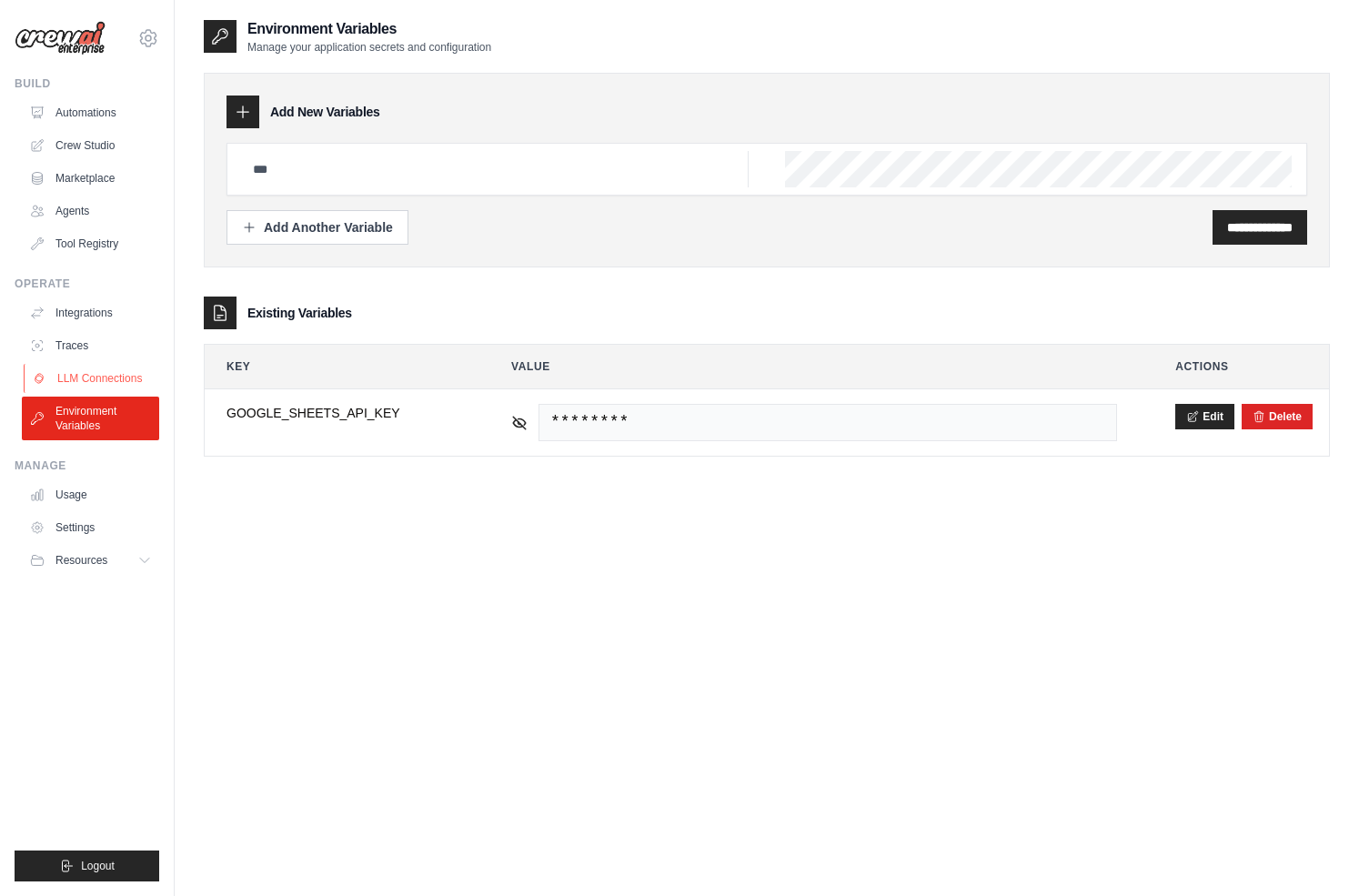
click at [103, 381] on link "LLM Connections" at bounding box center [93, 378] width 137 height 29
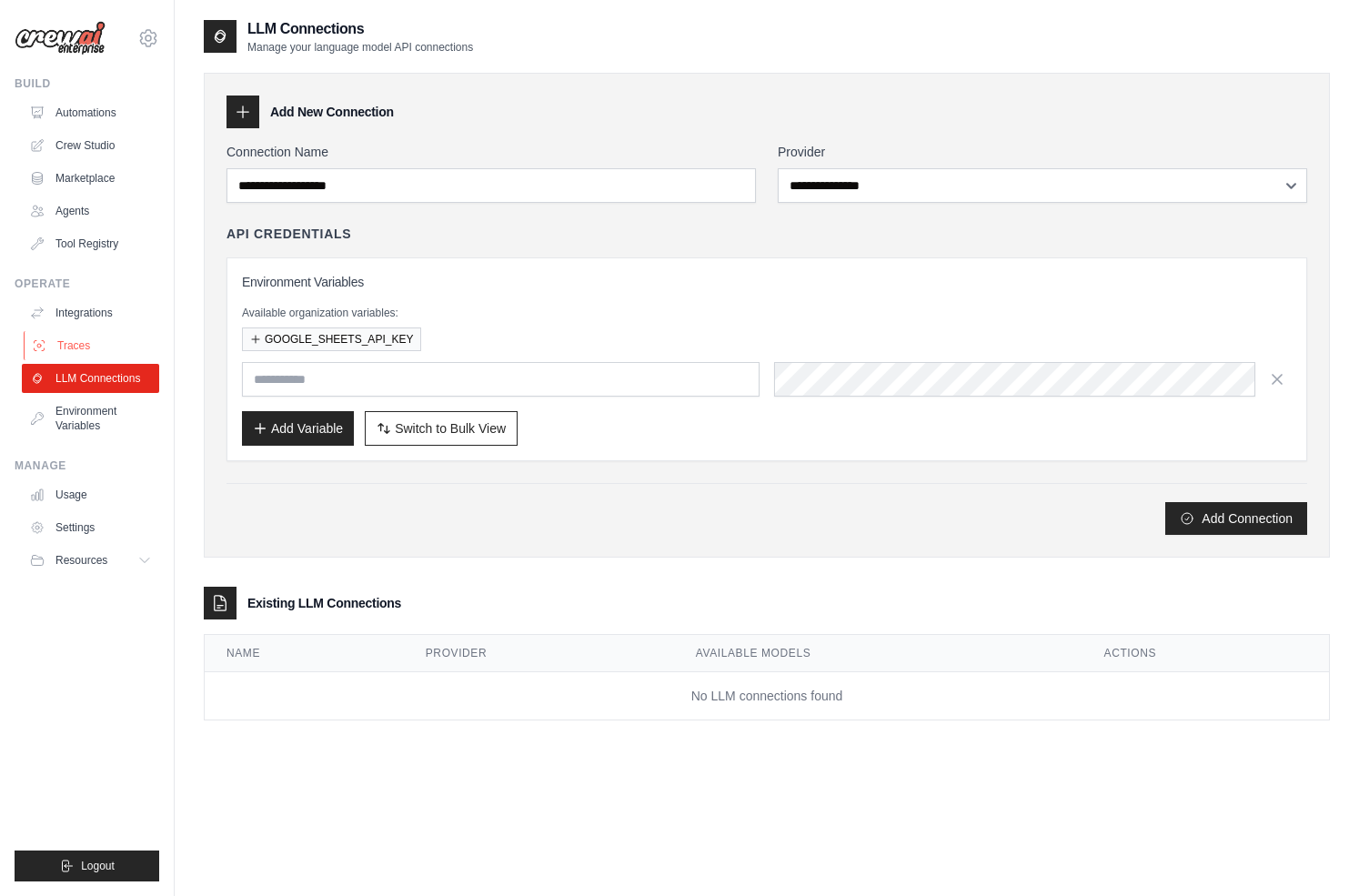
click at [97, 351] on link "Traces" at bounding box center [93, 345] width 137 height 29
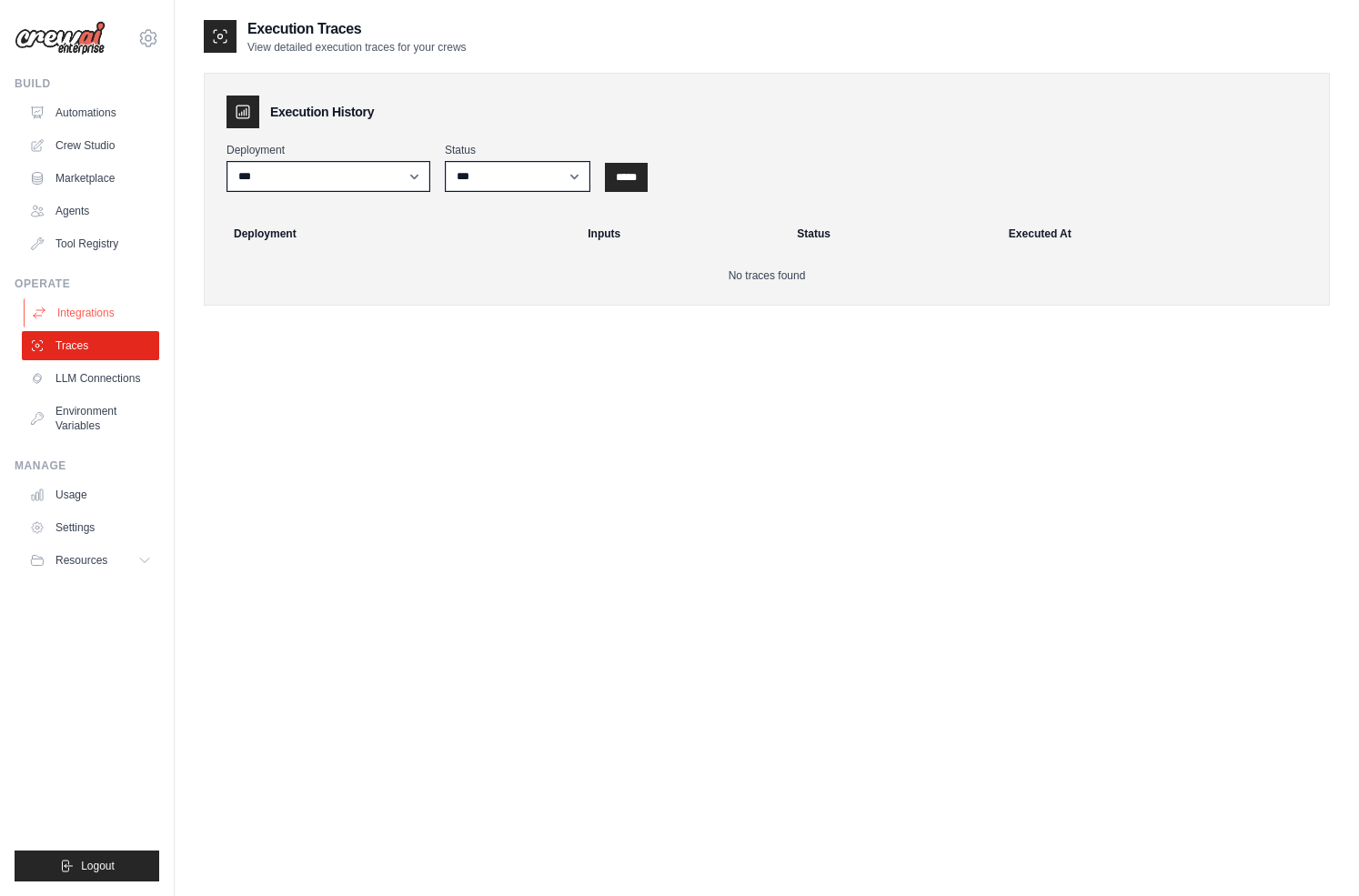
click at [105, 310] on link "Integrations" at bounding box center [93, 312] width 137 height 29
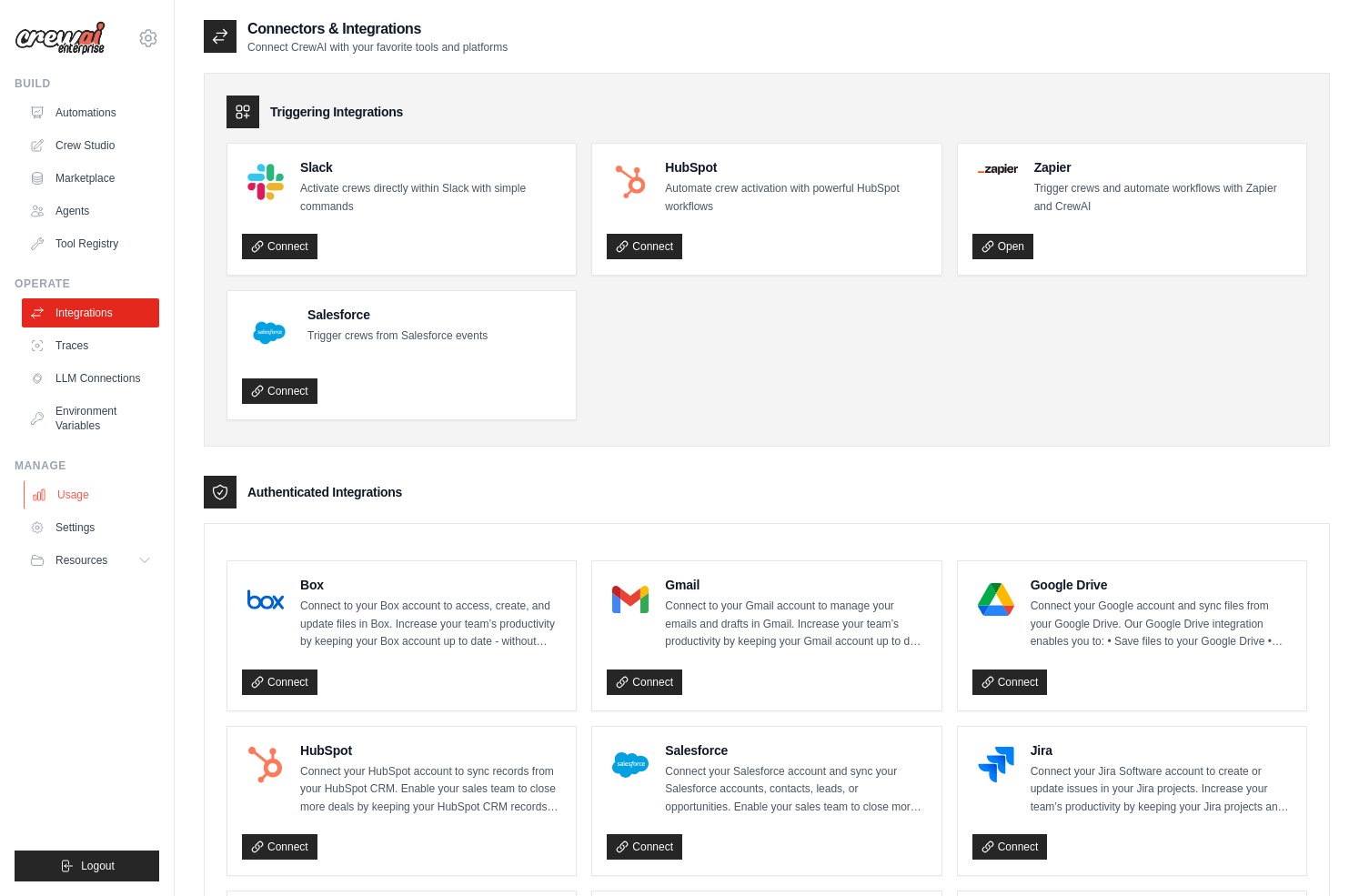
click at [84, 498] on link "Usage" at bounding box center [93, 494] width 137 height 29
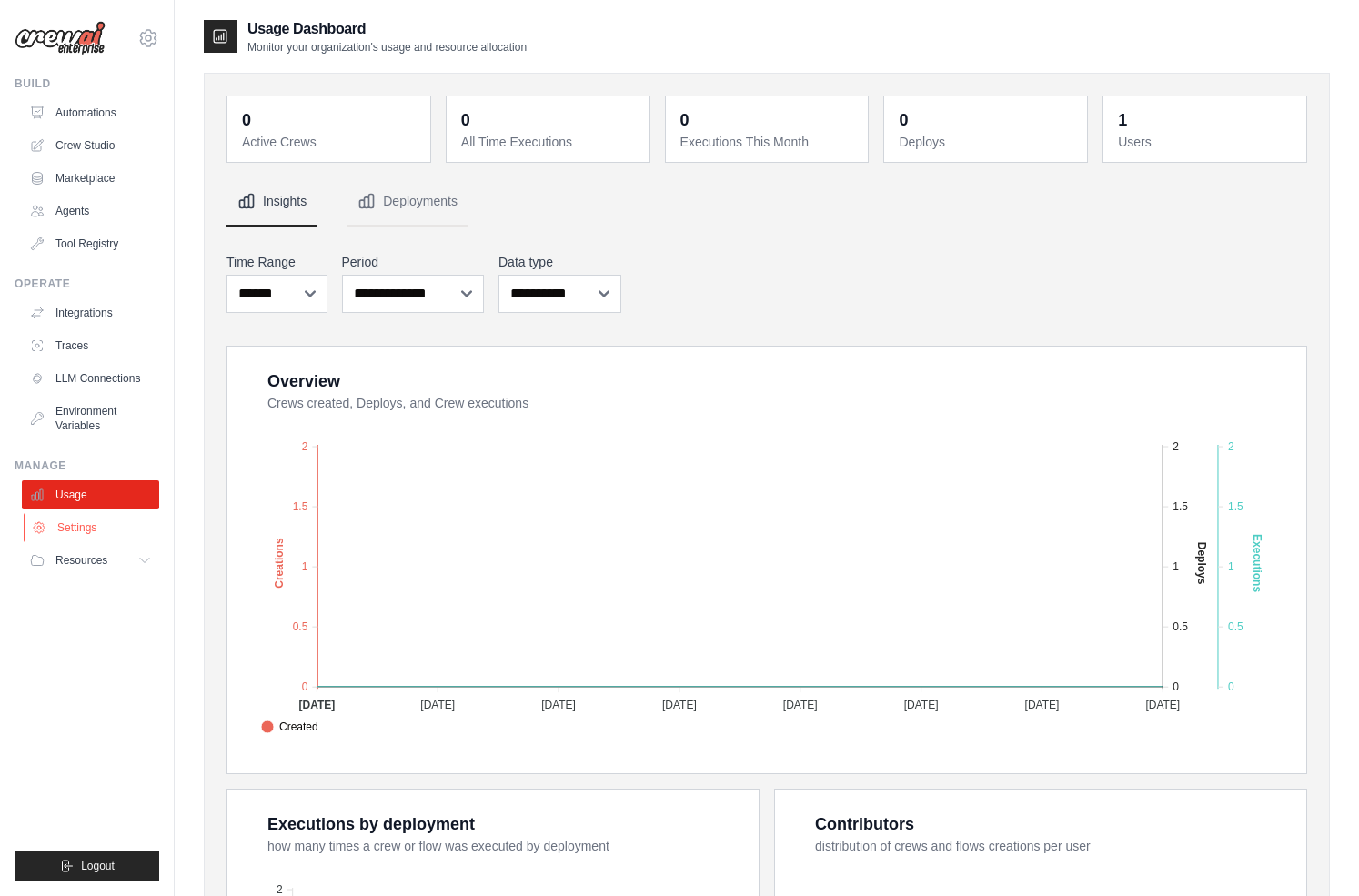
click at [84, 523] on link "Settings" at bounding box center [93, 527] width 137 height 29
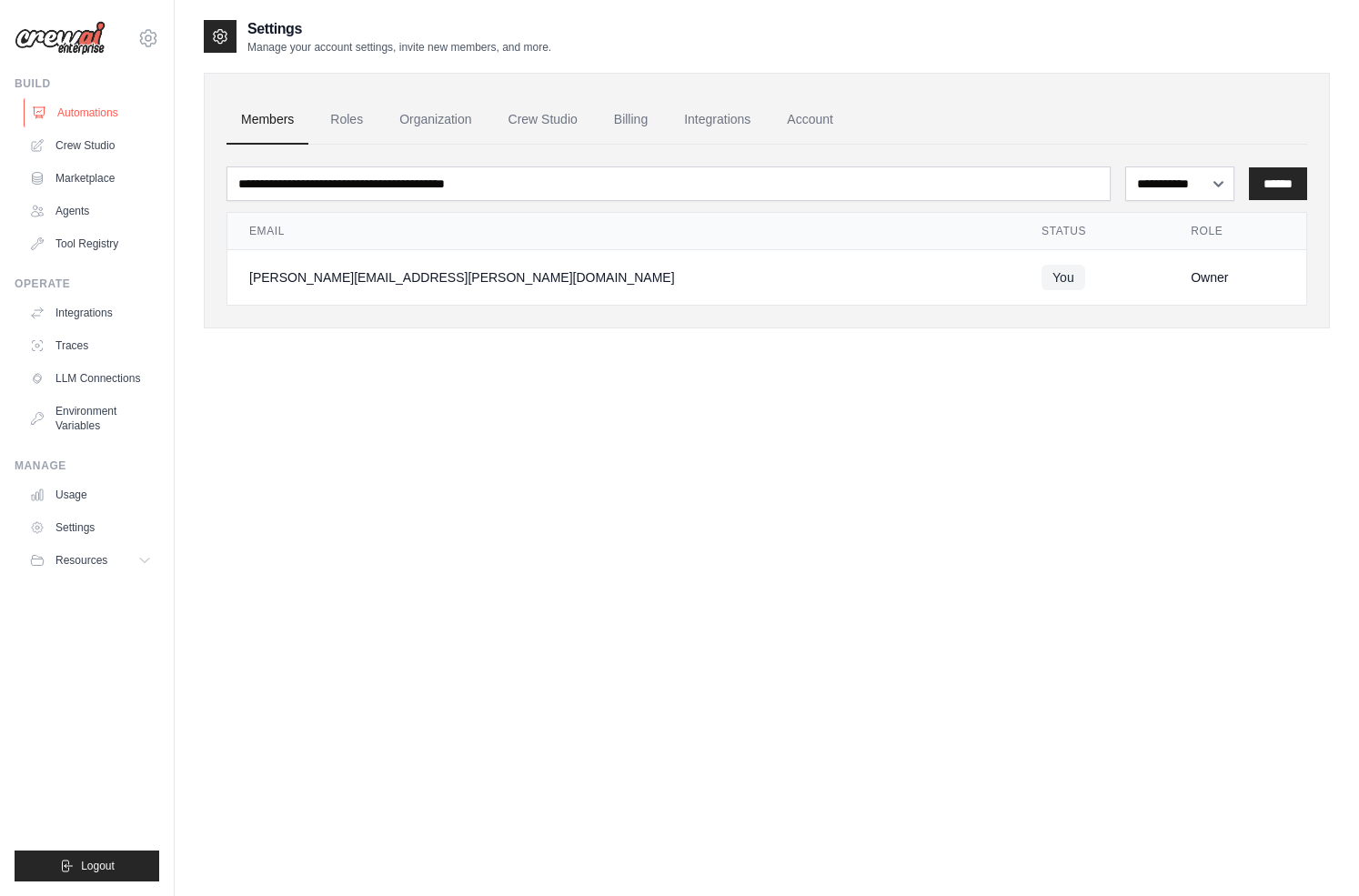
click at [88, 107] on link "Automations" at bounding box center [93, 112] width 137 height 29
